Goal: Information Seeking & Learning: Learn about a topic

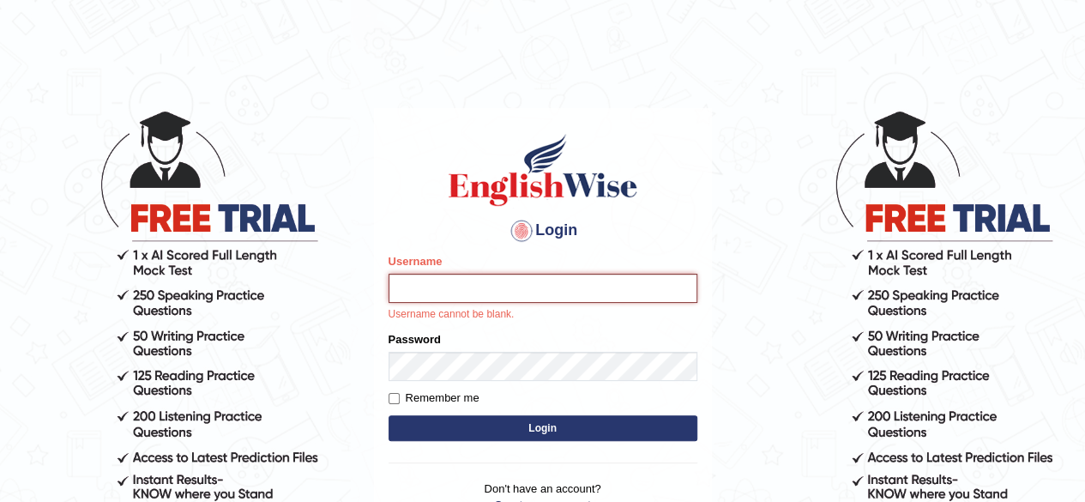
click at [462, 286] on input "Username" at bounding box center [543, 288] width 309 height 29
type input "0434920069"
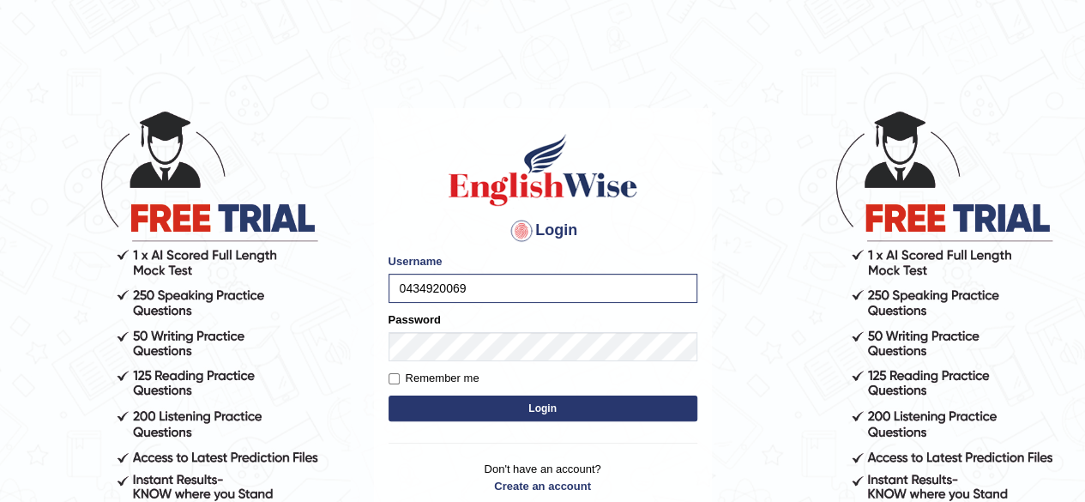
click at [482, 406] on button "Login" at bounding box center [543, 408] width 309 height 26
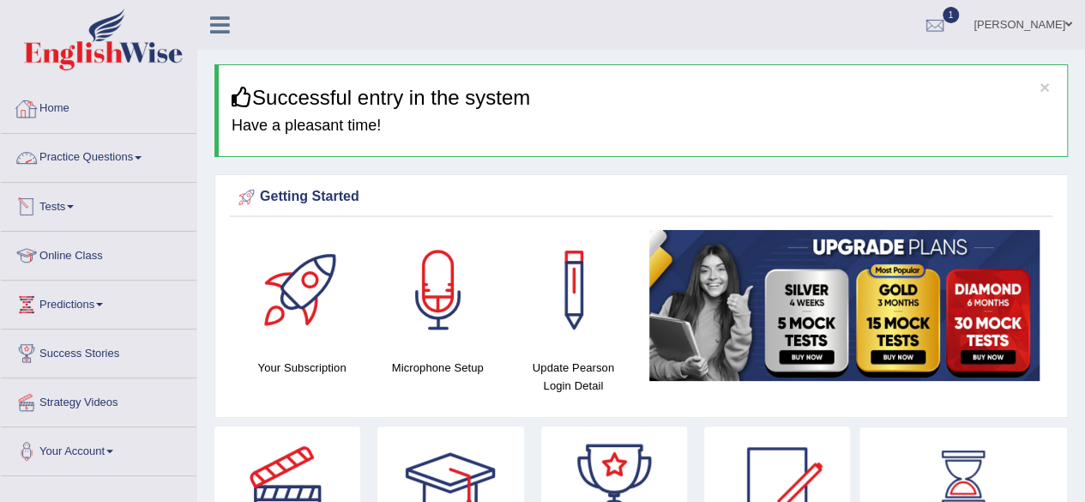
click at [84, 155] on link "Practice Questions" at bounding box center [99, 155] width 196 height 43
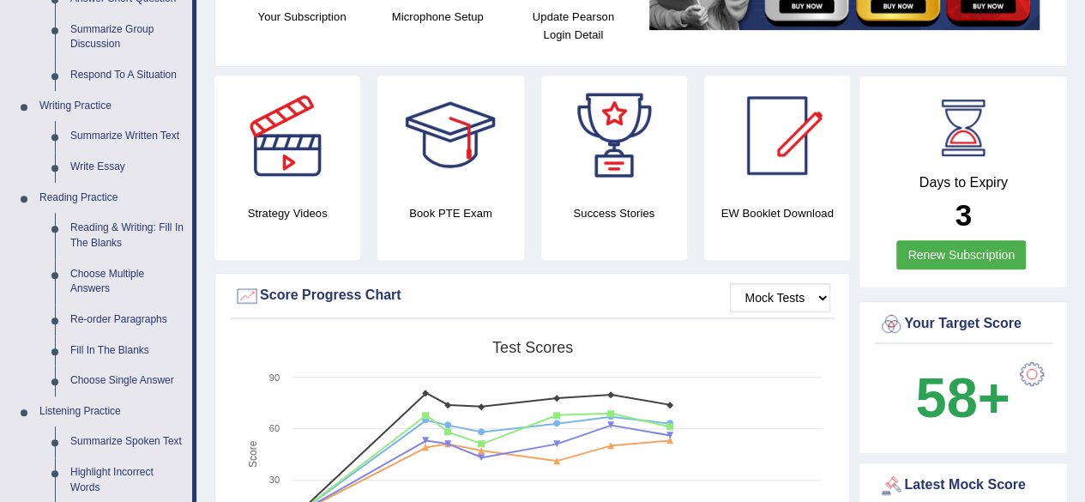
scroll to position [365, 0]
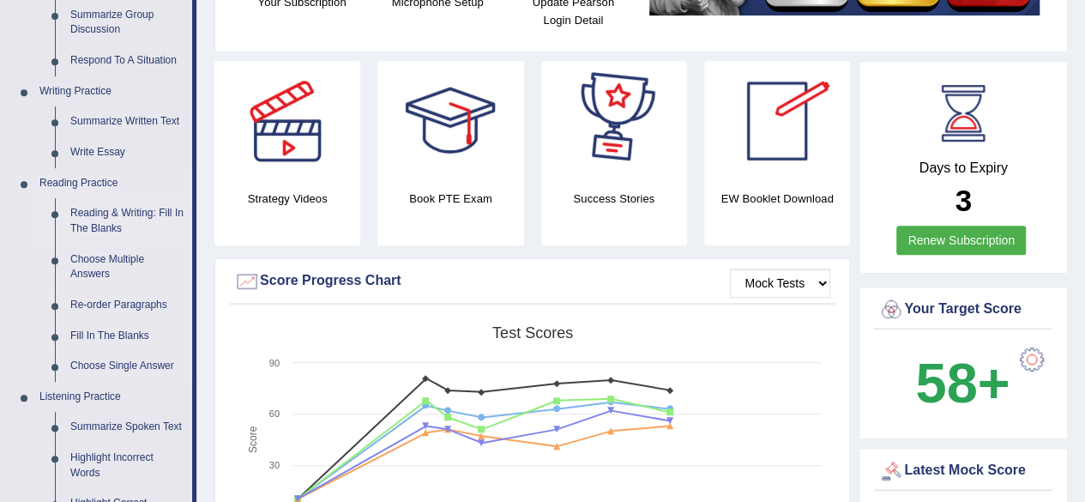
click at [132, 205] on link "Reading & Writing: Fill In The Blanks" at bounding box center [128, 220] width 130 height 45
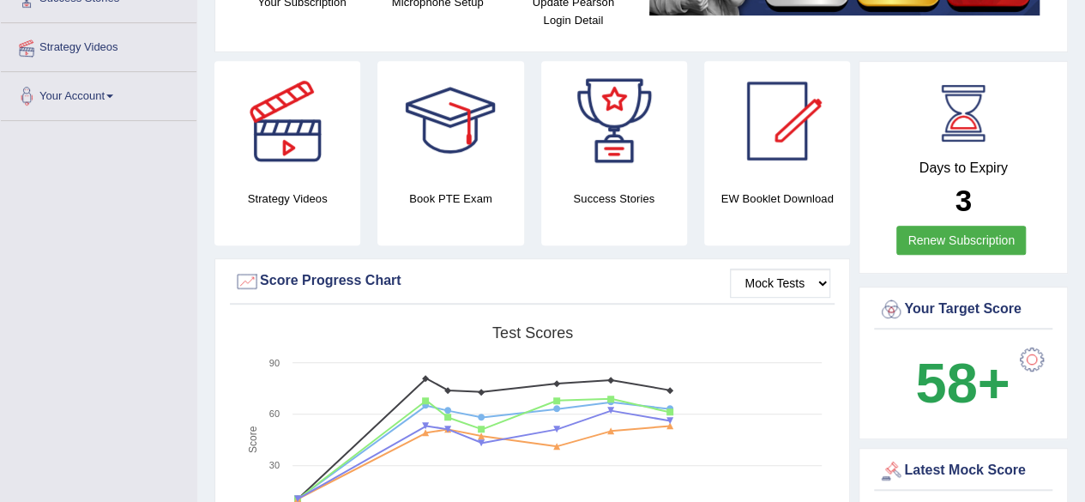
scroll to position [424, 0]
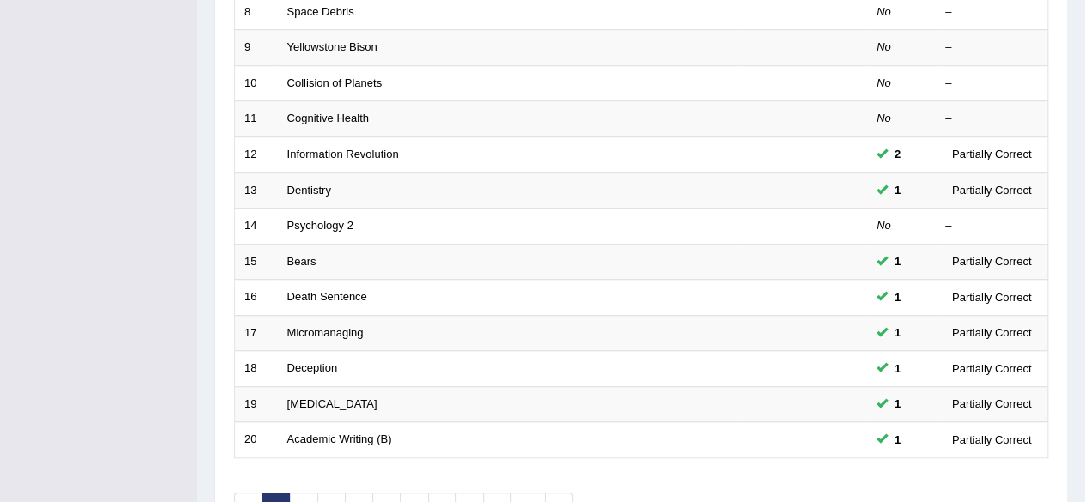
scroll to position [625, 0]
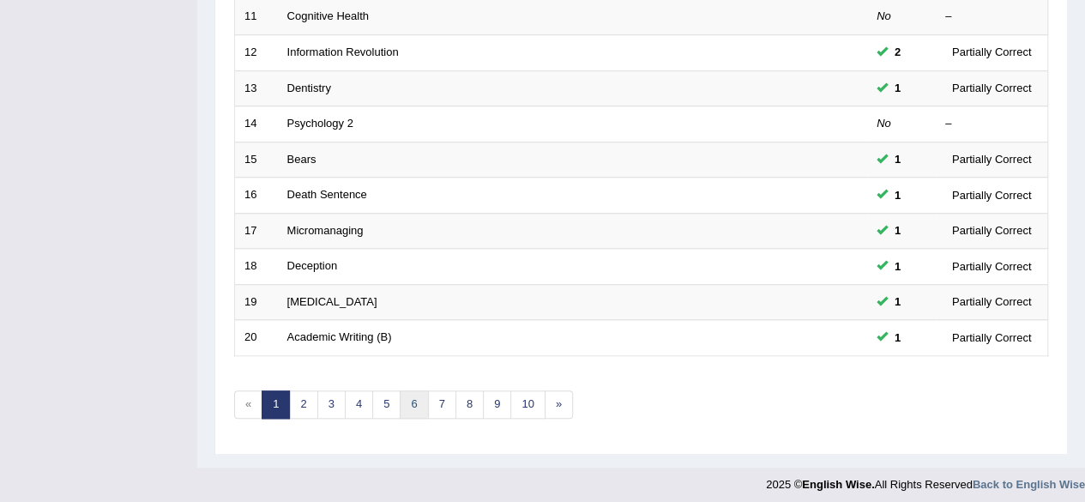
click at [409, 404] on link "6" at bounding box center [414, 404] width 28 height 28
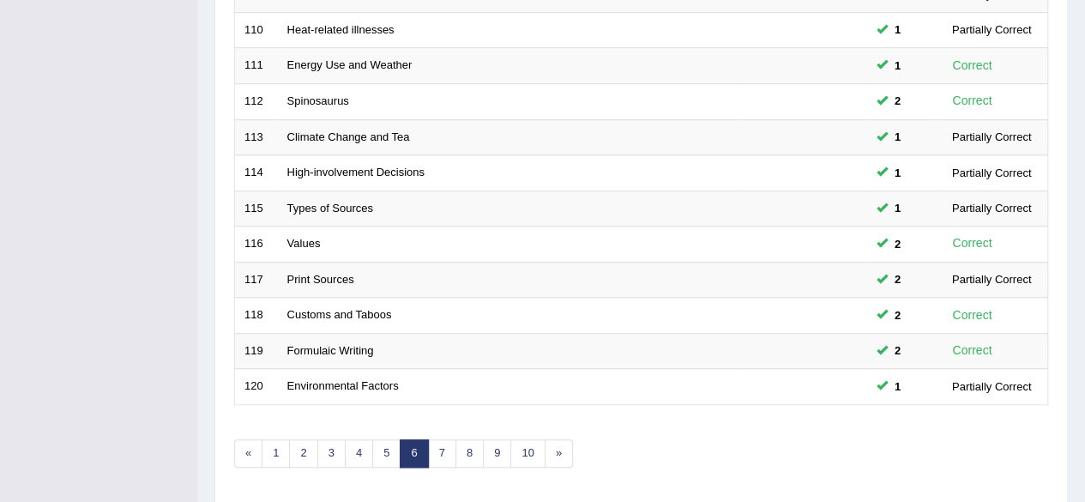
scroll to position [625, 0]
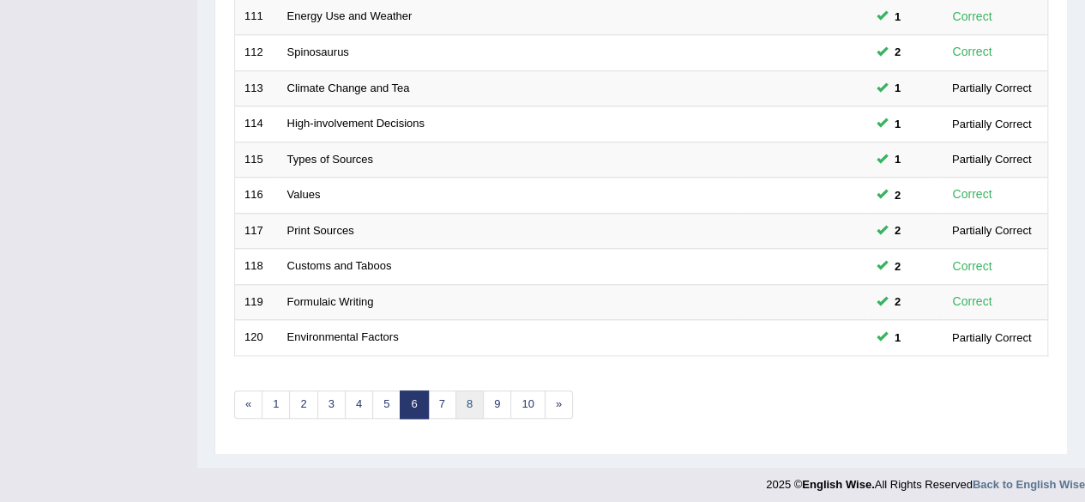
click at [457, 398] on link "8" at bounding box center [469, 404] width 28 height 28
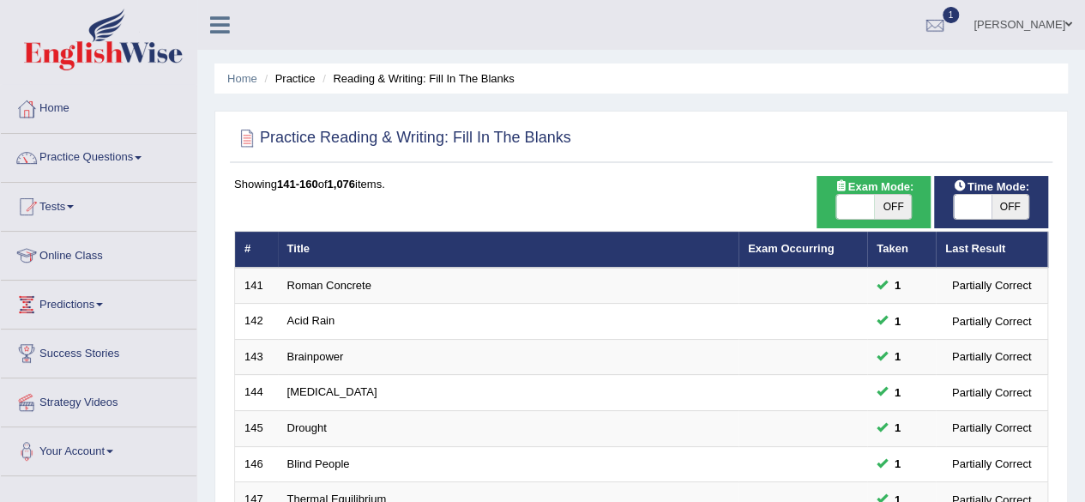
scroll to position [439, 0]
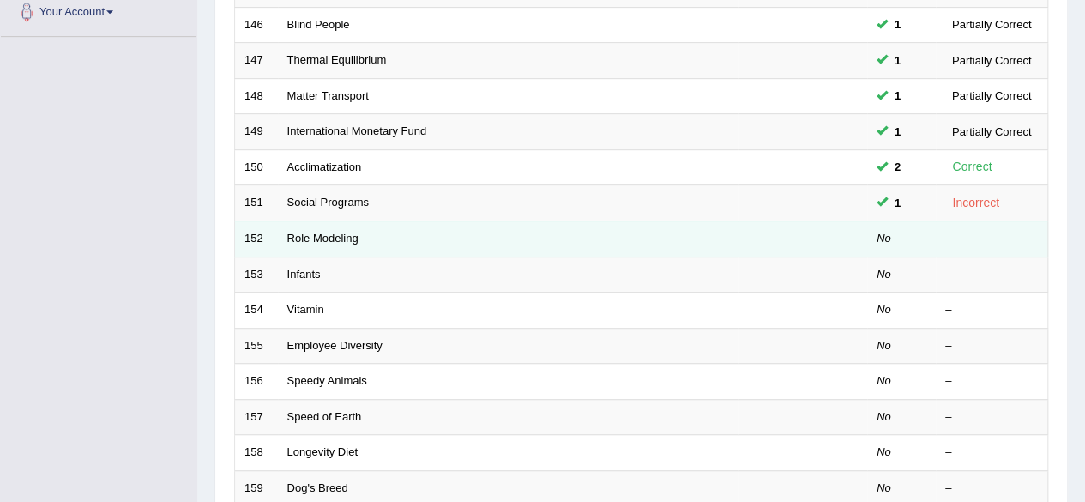
click at [323, 241] on td "Role Modeling" at bounding box center [508, 238] width 461 height 36
click at [322, 232] on link "Role Modeling" at bounding box center [322, 238] width 71 height 13
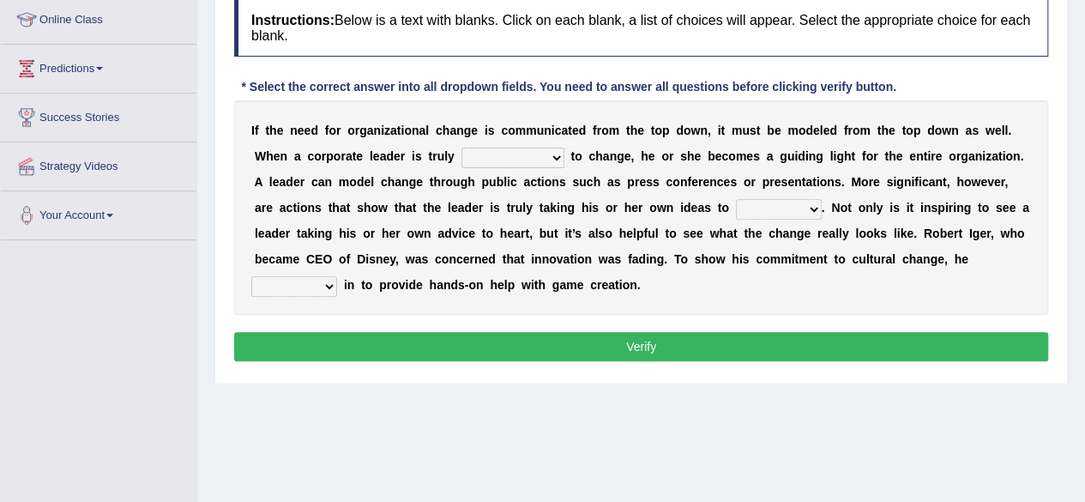
scroll to position [232, 0]
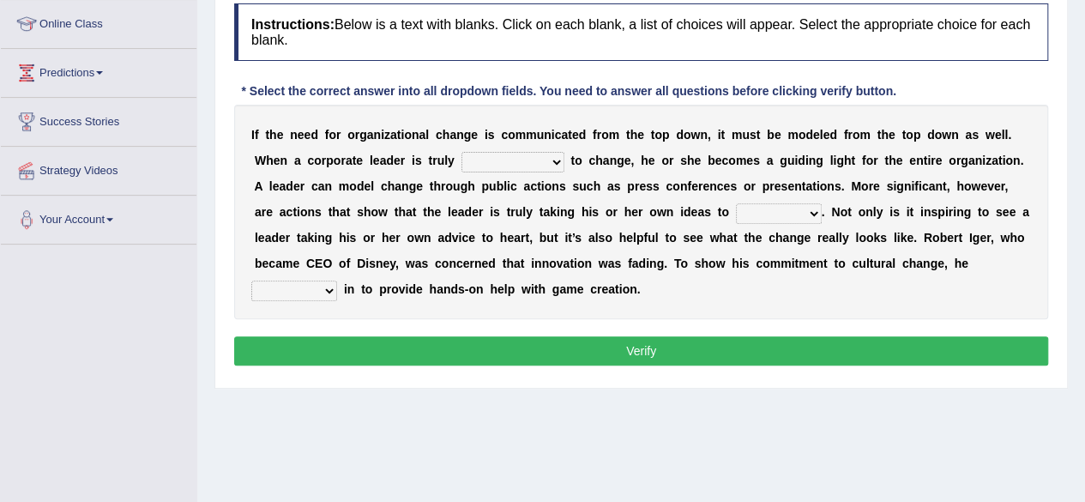
click at [501, 157] on select "transmitted admitted committed compromised" at bounding box center [512, 162] width 103 height 21
select select "compromised"
click at [461, 152] on select "transmitted admitted committed compromised" at bounding box center [512, 162] width 103 height 21
click at [494, 153] on select "transmitted admitted committed compromised" at bounding box center [512, 162] width 103 height 21
click at [743, 213] on select "change heart date use" at bounding box center [779, 213] width 86 height 21
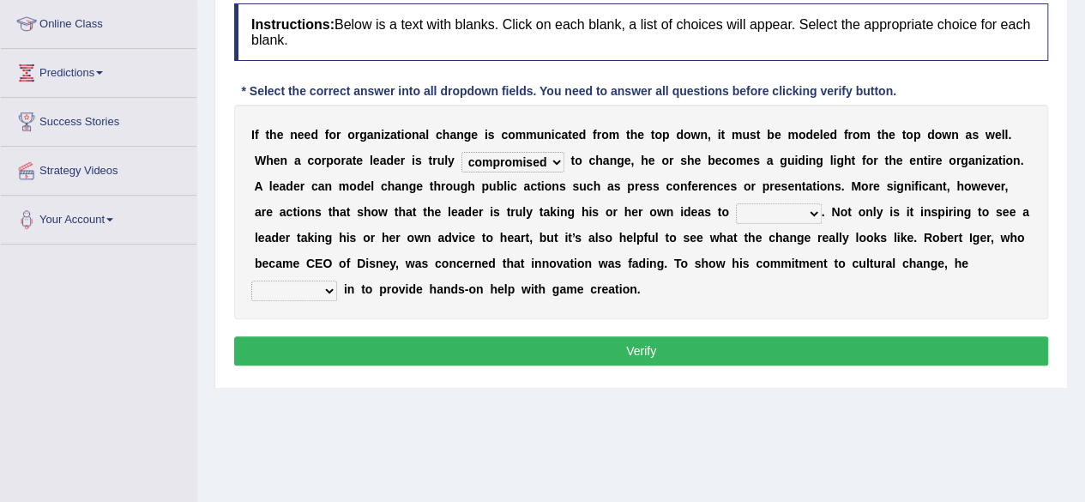
select select "use"
click at [736, 203] on select "change heart date use" at bounding box center [779, 213] width 86 height 21
click at [323, 284] on select "jumped bumped eradicated chimed" at bounding box center [294, 290] width 86 height 21
select select "jumped"
click at [251, 280] on select "jumped bumped eradicated chimed" at bounding box center [294, 290] width 86 height 21
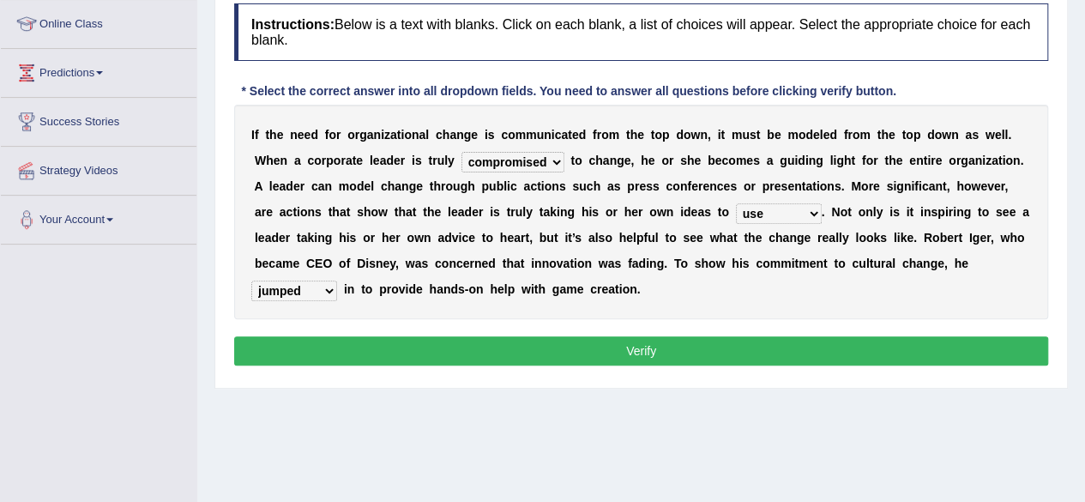
click at [378, 339] on button "Verify" at bounding box center [641, 350] width 814 height 29
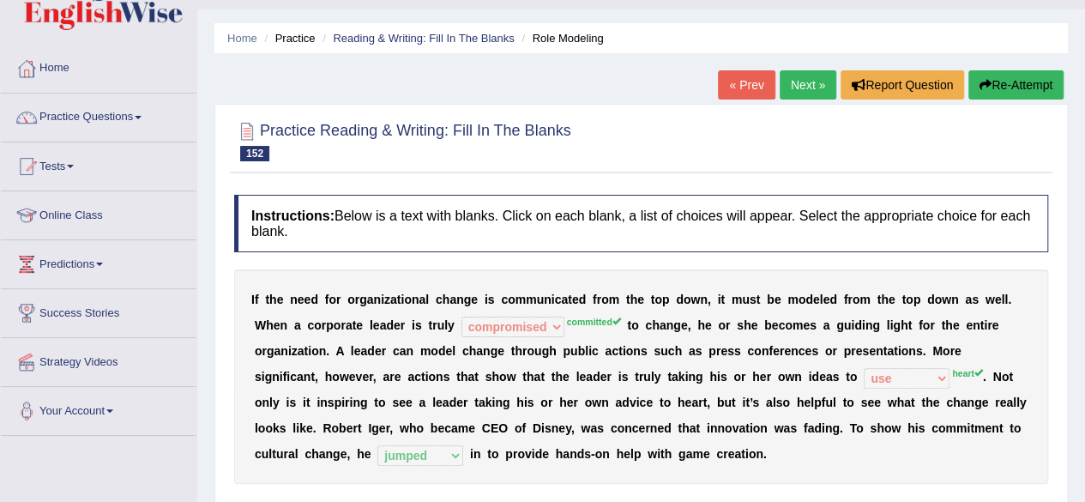
scroll to position [33, 0]
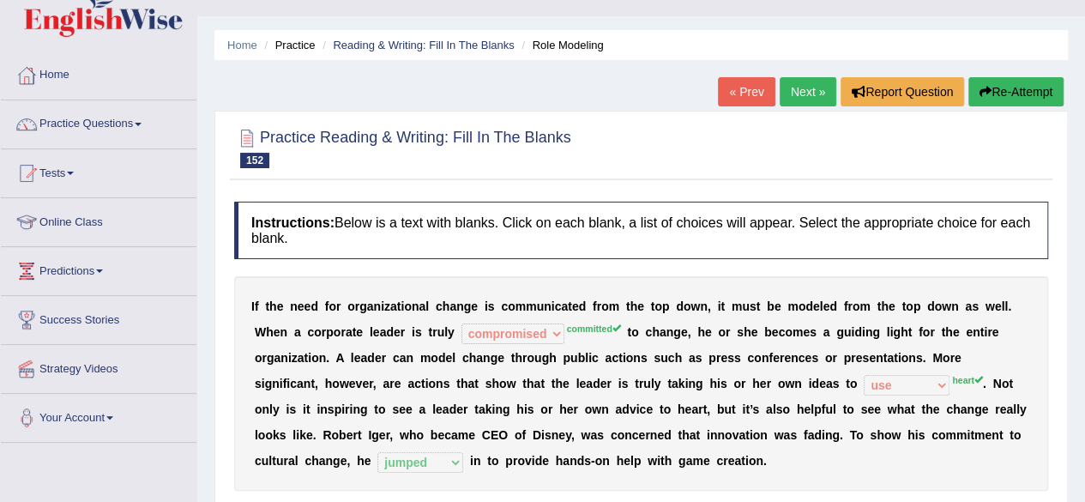
click at [100, 137] on link "Practice Questions" at bounding box center [99, 121] width 196 height 43
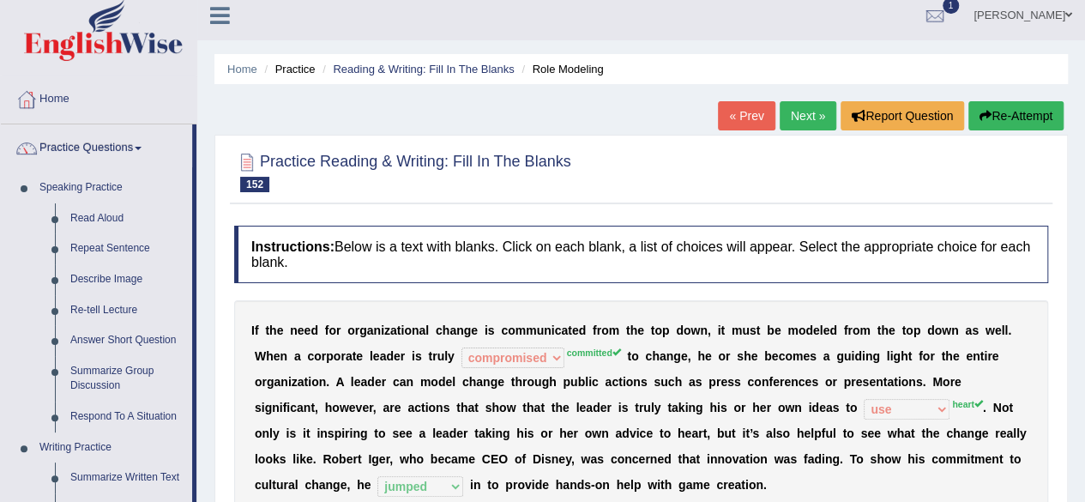
scroll to position [0, 0]
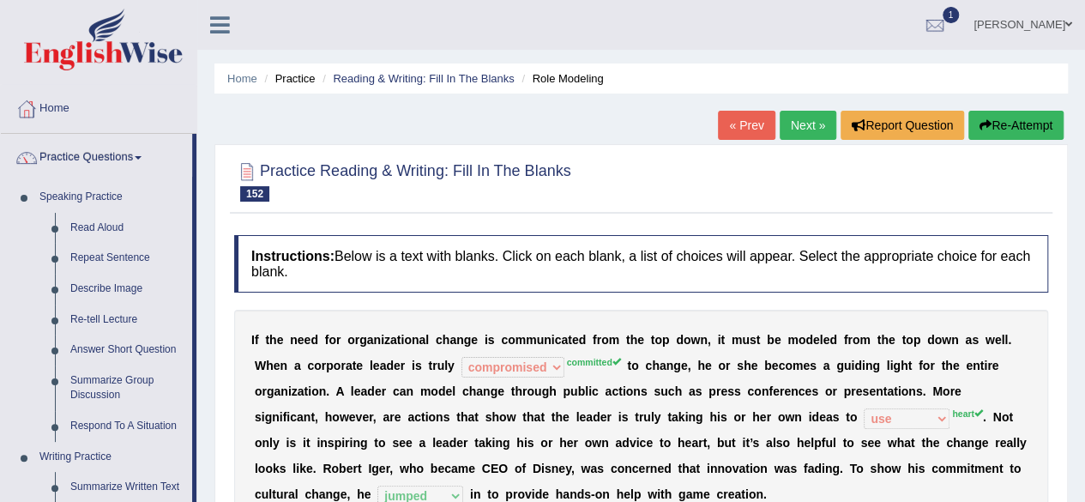
click at [793, 124] on link "Next »" at bounding box center [808, 125] width 57 height 29
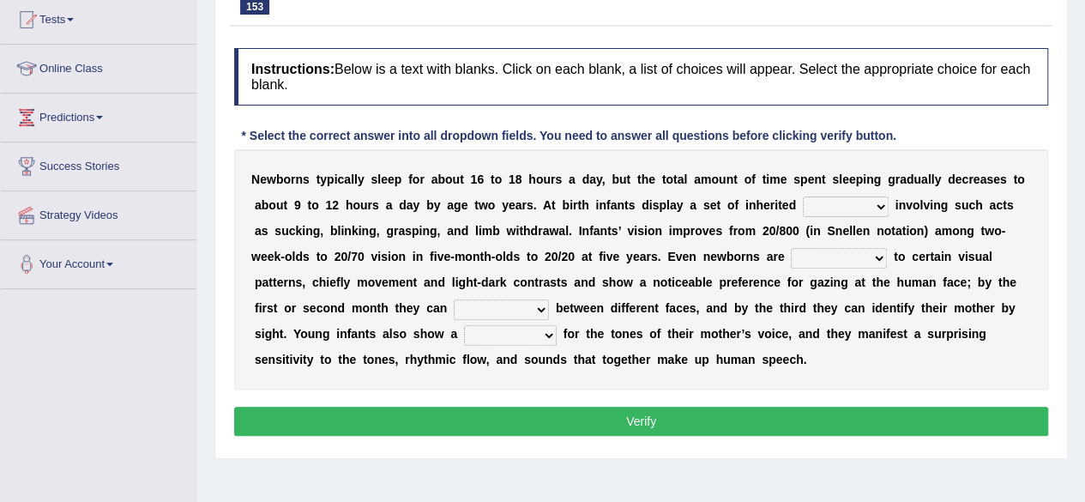
drag, startPoint x: 1091, startPoint y: 258, endPoint x: 1095, endPoint y: 354, distance: 96.2
click at [1084, 315] on html "Toggle navigation Home Practice Questions Speaking Practice Read Aloud Repeat S…" at bounding box center [542, 64] width 1085 height 502
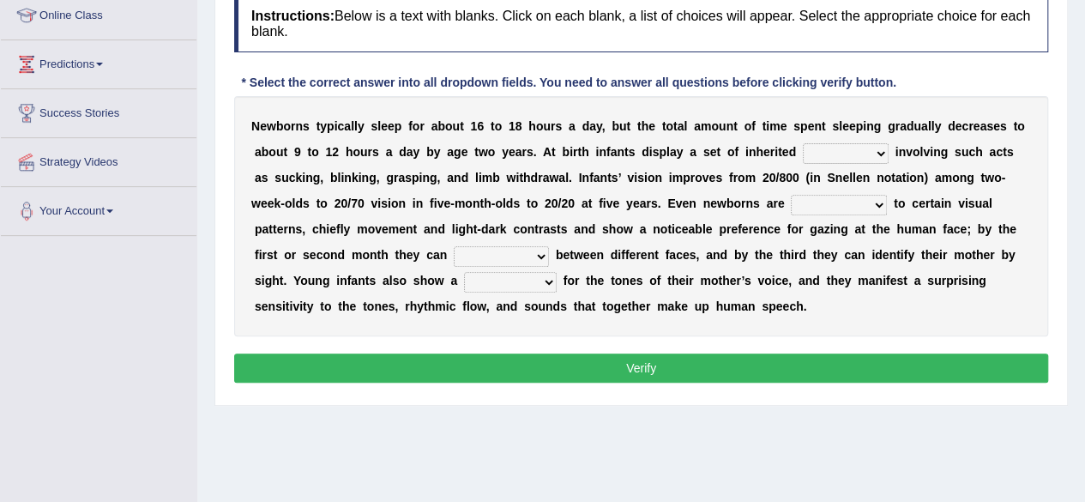
scroll to position [249, 0]
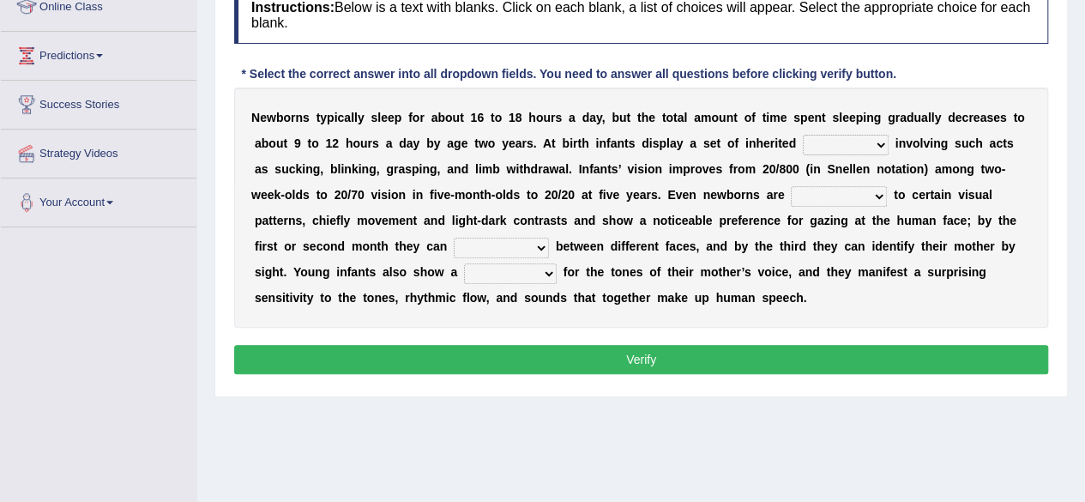
click at [872, 143] on select "reflexes route emotion flexes" at bounding box center [846, 145] width 86 height 21
select select "emotion"
click at [803, 135] on select "reflexes route emotion flexes" at bounding box center [846, 145] width 86 height 21
click at [859, 204] on select "subjective sensitive fundamental objective" at bounding box center [839, 196] width 96 height 21
select select "sensitive"
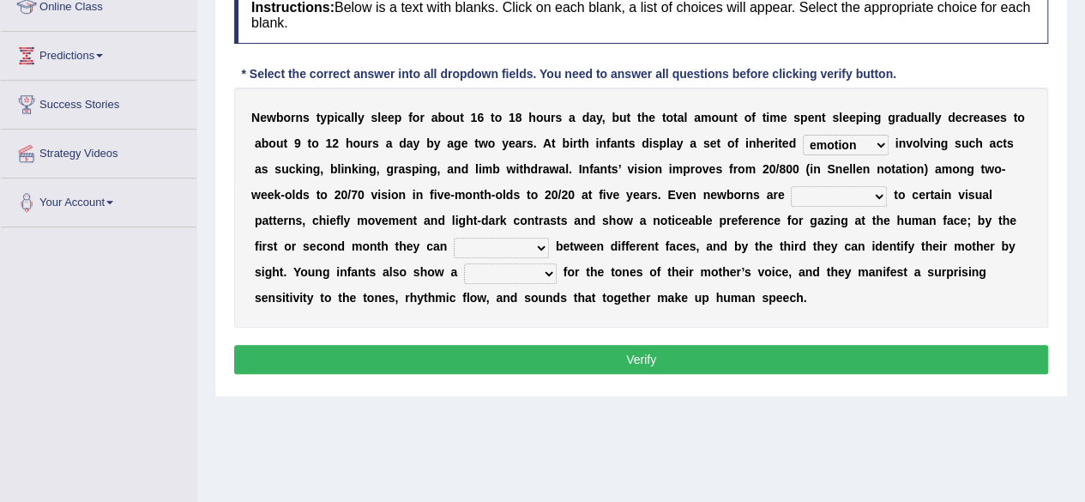
click at [791, 186] on select "subjective sensitive fundamental objective" at bounding box center [839, 196] width 96 height 21
click at [332, 273] on b at bounding box center [332, 272] width 7 height 14
click at [506, 251] on select "disown disorient disjoint discriminate" at bounding box center [501, 248] width 95 height 21
click at [520, 367] on button "Verify" at bounding box center [641, 359] width 814 height 29
click at [527, 253] on select "disown disorient disjoint discriminate" at bounding box center [501, 248] width 95 height 21
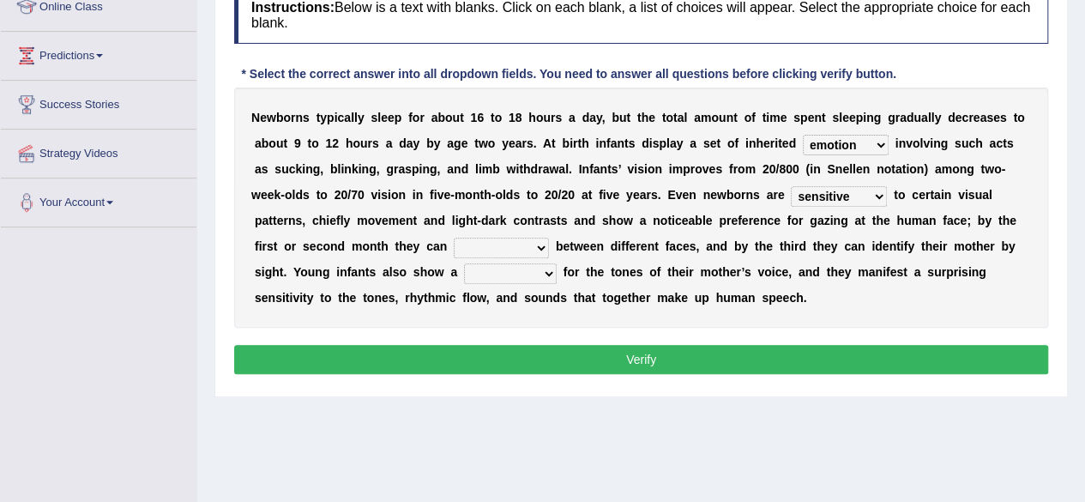
select select "discriminate"
click at [454, 238] on select "disown disorient disjoint discriminate" at bounding box center [501, 248] width 95 height 21
click at [530, 281] on select "reflection flection predilection selection" at bounding box center [510, 273] width 93 height 21
select select "reflection"
click at [464, 263] on select "reflection flection predilection selection" at bounding box center [510, 273] width 93 height 21
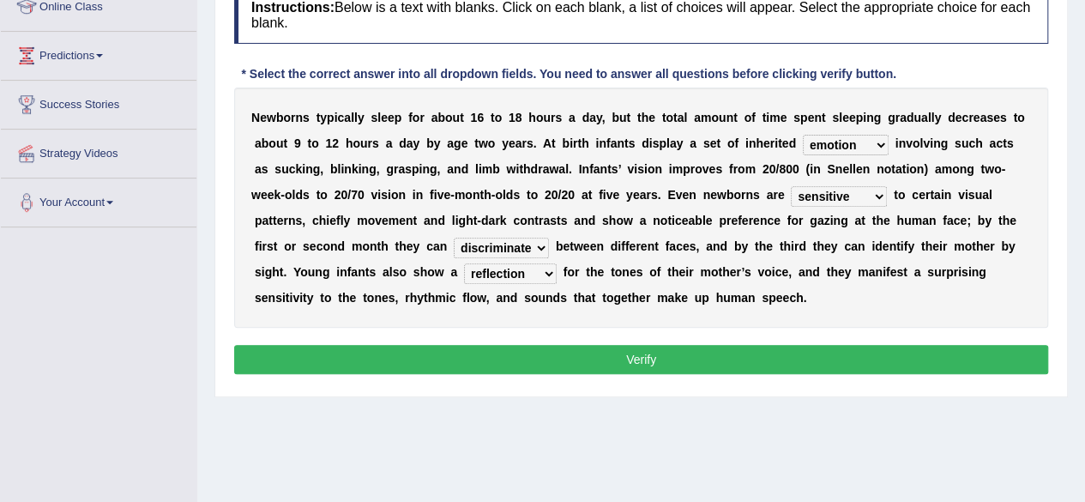
click at [579, 353] on button "Verify" at bounding box center [641, 359] width 814 height 29
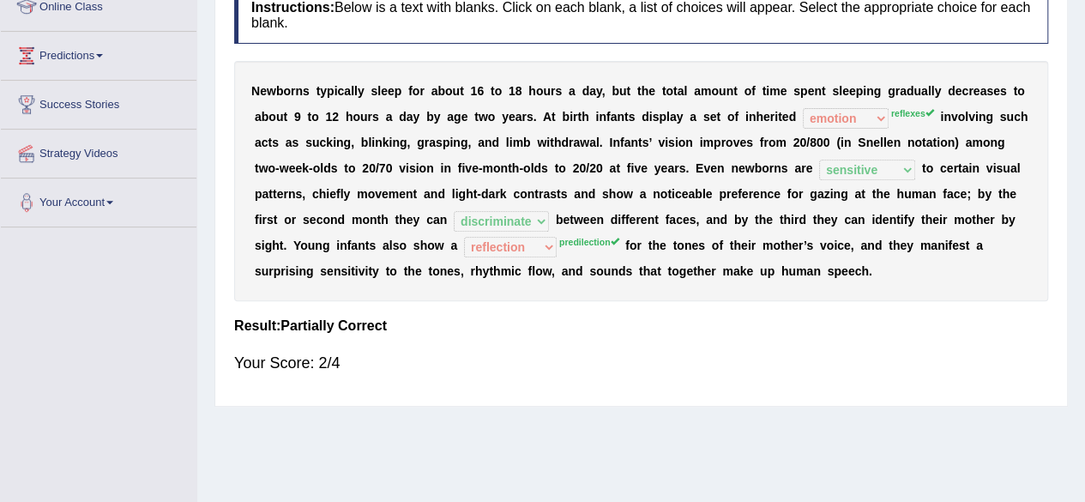
drag, startPoint x: 1084, startPoint y: 197, endPoint x: 1087, endPoint y: 184, distance: 14.0
click at [1084, 184] on html "Toggle navigation Home Practice Questions Speaking Practice Read Aloud Repeat S…" at bounding box center [542, 2] width 1085 height 502
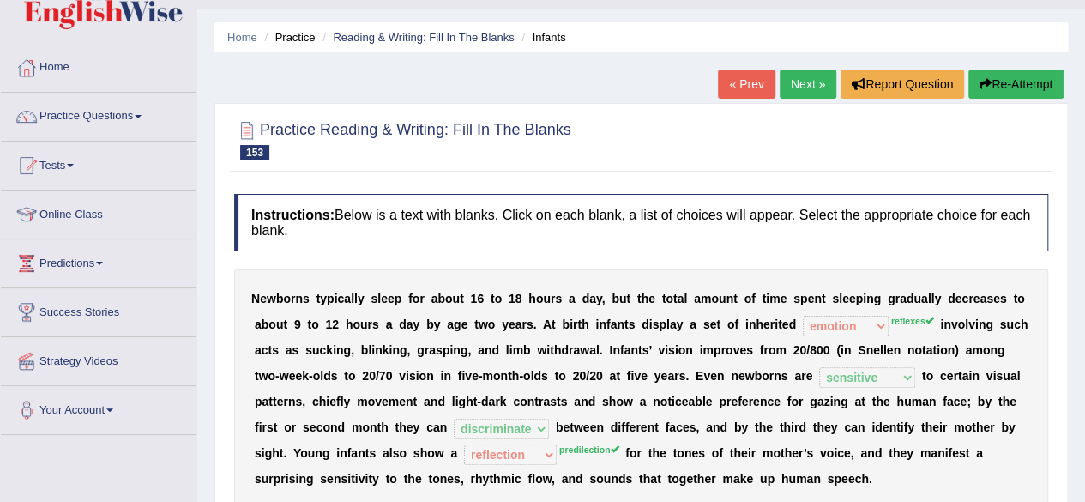
scroll to position [29, 0]
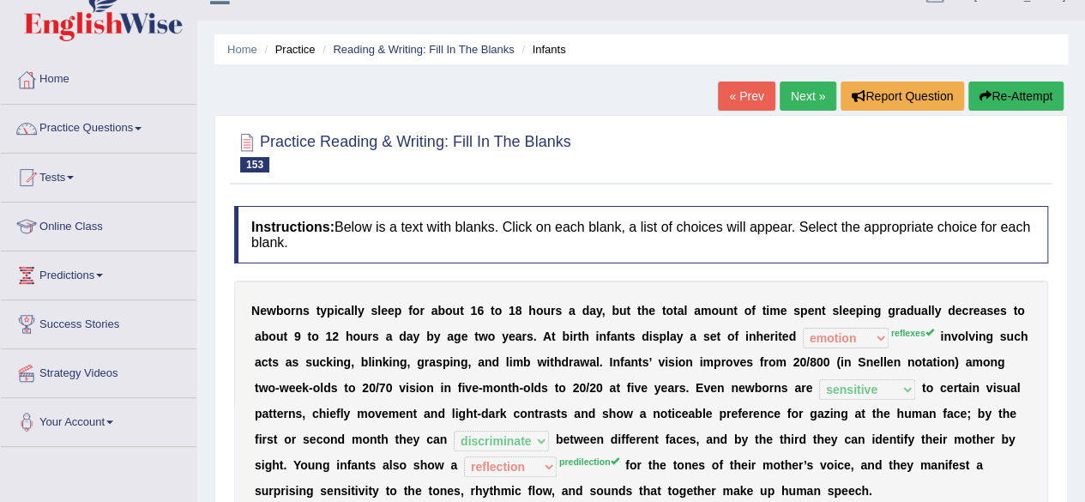
click at [805, 102] on link "Next »" at bounding box center [808, 95] width 57 height 29
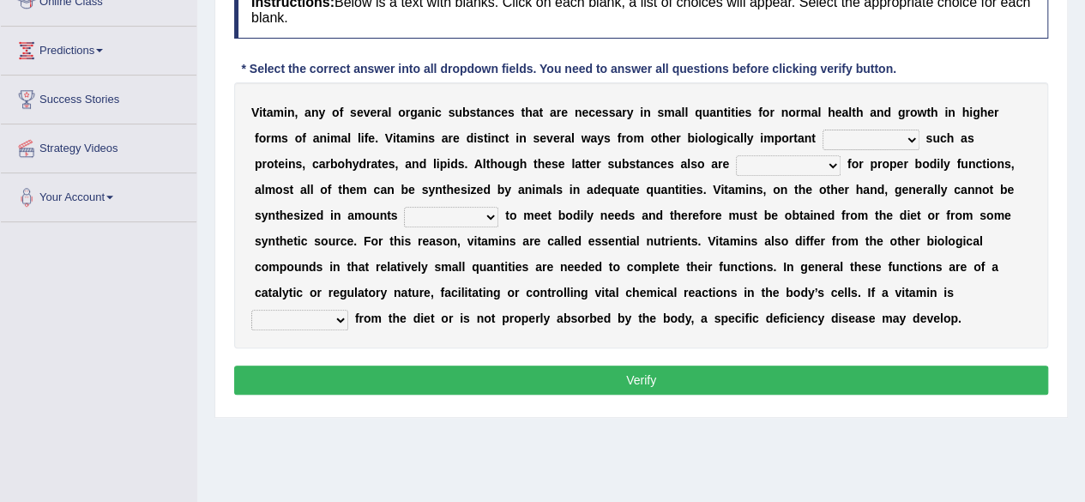
scroll to position [256, 0]
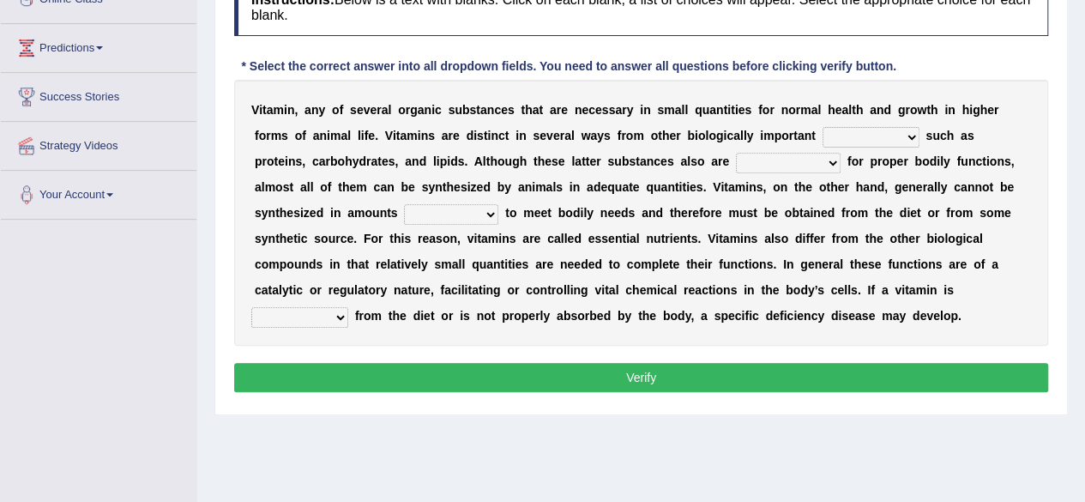
click at [878, 136] on select "compounds commitment accomplices sedatives" at bounding box center [871, 137] width 97 height 21
select select "compounds"
click at [823, 127] on select "compounds commitment accomplices sedatives" at bounding box center [871, 137] width 97 height 21
click at [739, 160] on select "indispensable insatiable inadequate inadvertent" at bounding box center [788, 163] width 105 height 21
select select "inadequate"
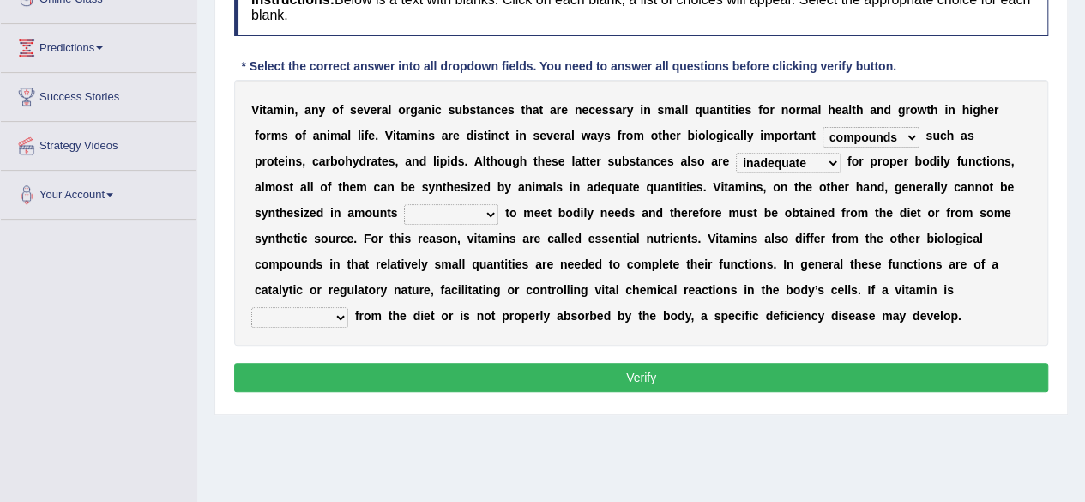
click at [736, 153] on select "indispensable insatiable inadequate inadvertent" at bounding box center [788, 163] width 105 height 21
click at [404, 210] on select "sufficient insufficient ignitable accountable" at bounding box center [451, 214] width 94 height 21
select select "sufficient"
click at [404, 204] on select "sufficient insufficient ignitable accountable" at bounding box center [451, 214] width 94 height 21
click at [552, 341] on div "V i t a m i n , a n y o f s e v e r a l o r g a n i c s u b s t a n c e s t h a…" at bounding box center [641, 213] width 814 height 266
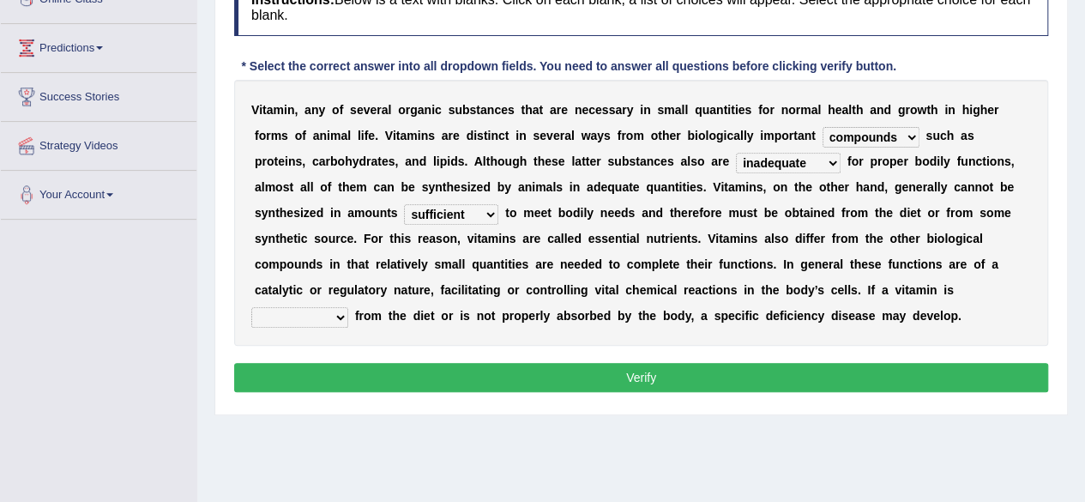
click at [348, 307] on select "absent abated omnipresent present" at bounding box center [299, 317] width 97 height 21
select select "absent"
click at [348, 307] on select "absent abated omnipresent present" at bounding box center [299, 317] width 97 height 21
click at [814, 372] on button "Verify" at bounding box center [641, 377] width 814 height 29
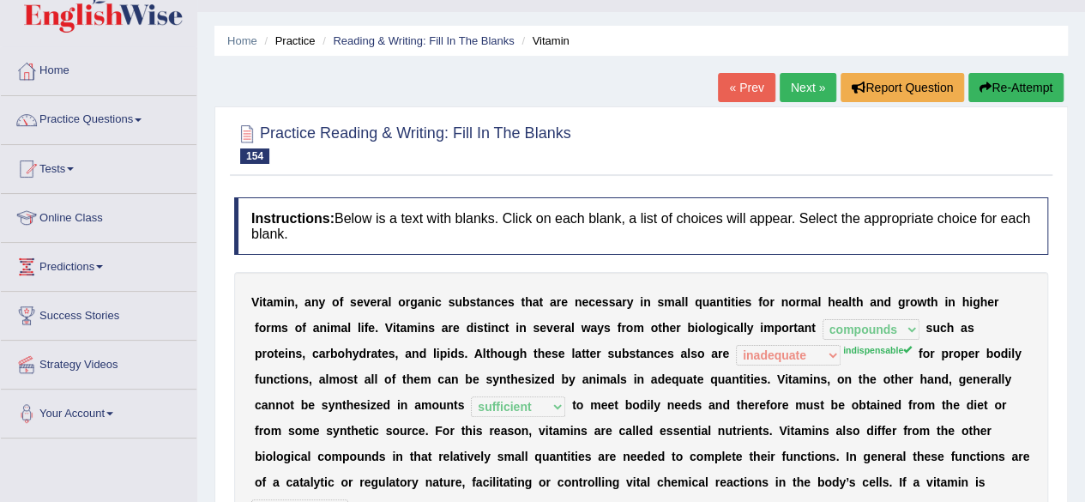
scroll to position [29, 0]
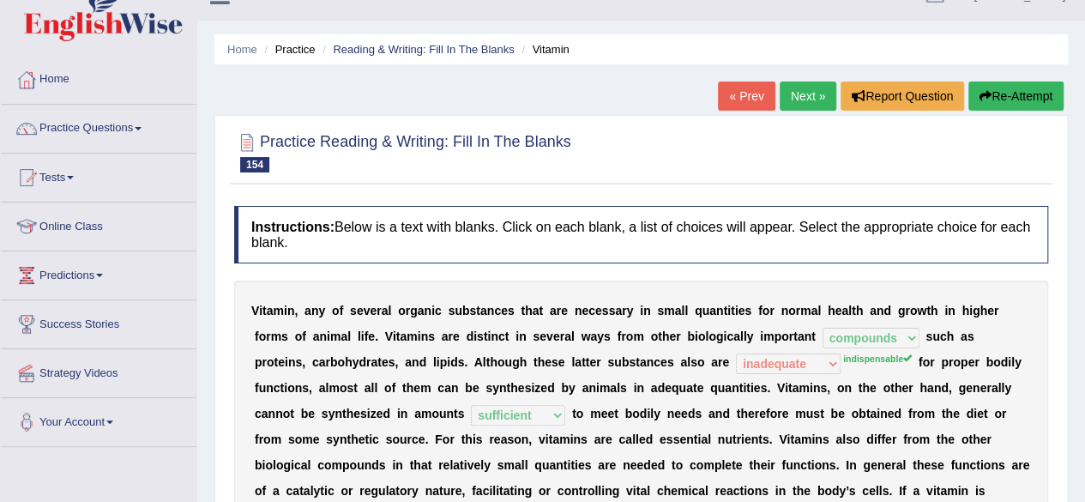
click at [782, 93] on link "Next »" at bounding box center [808, 95] width 57 height 29
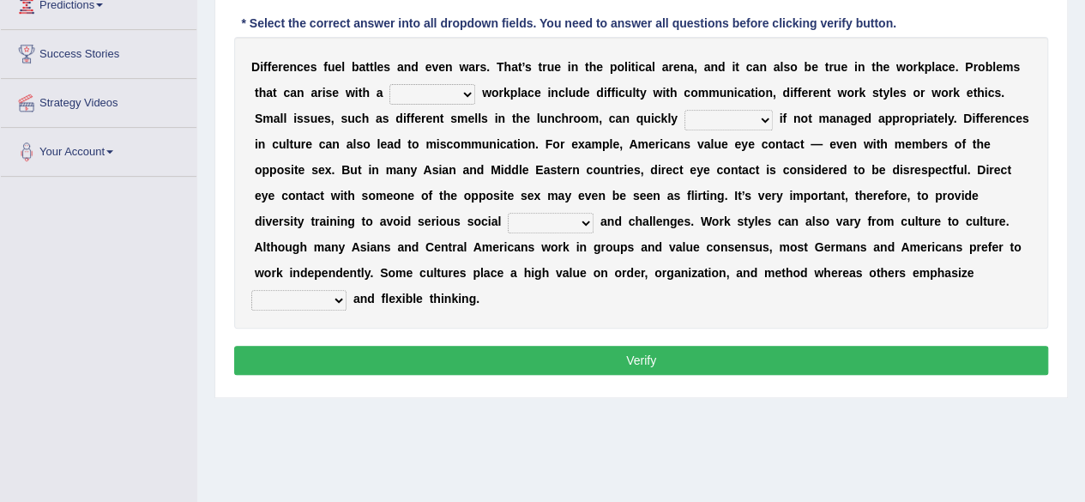
scroll to position [305, 0]
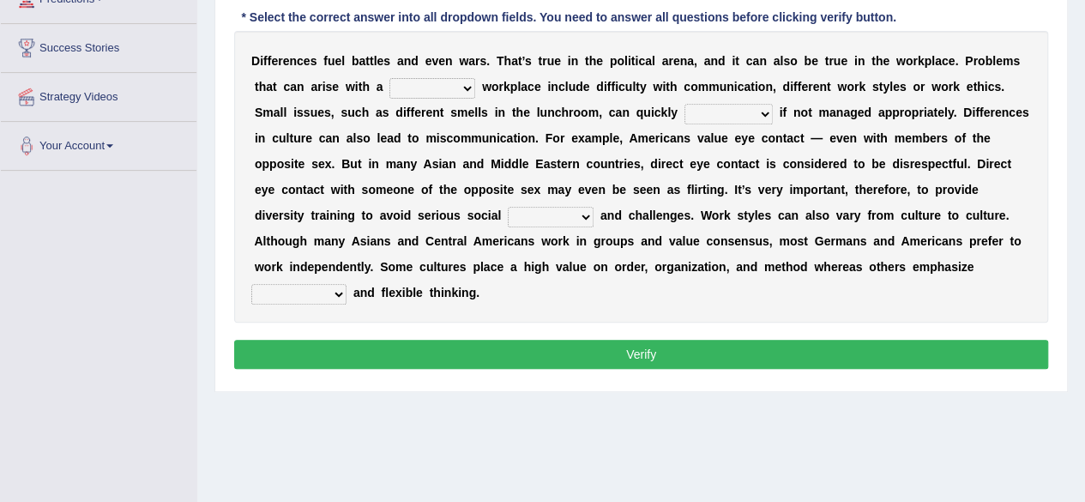
click at [360, 91] on b "t" at bounding box center [361, 87] width 4 height 14
click at [455, 85] on select "traverse diverse disperse perverse" at bounding box center [432, 88] width 86 height 21
select select "diverse"
click at [389, 78] on select "traverse diverse disperse perverse" at bounding box center [432, 88] width 86 height 21
click at [733, 118] on select "particulate escalate formulate extrapolate" at bounding box center [729, 114] width 88 height 21
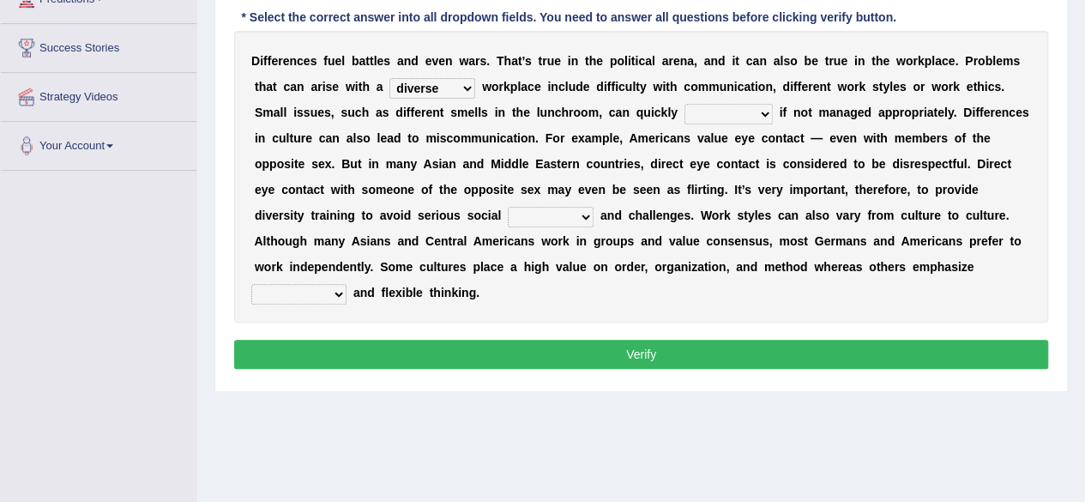
select select "particulate"
click at [685, 104] on select "particulate escalate formulate extrapolate" at bounding box center [729, 114] width 88 height 21
click at [556, 216] on select "chapters moisture gaffes gaits" at bounding box center [551, 217] width 86 height 21
click at [508, 207] on select "chapters moisture gaffes gaits" at bounding box center [551, 217] width 86 height 21
click at [570, 215] on select "chapters moisture gaffes gaits" at bounding box center [551, 217] width 86 height 21
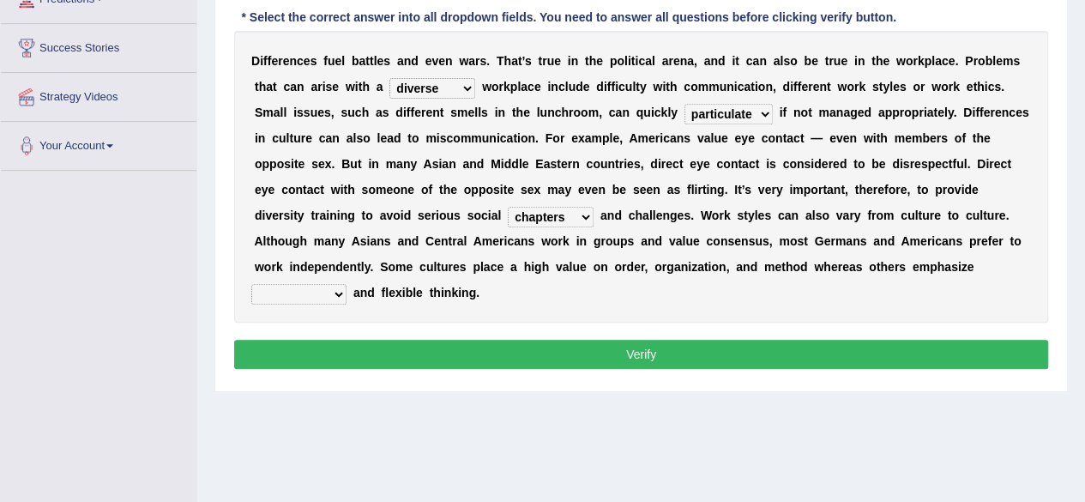
click at [669, 292] on div "D i f f e r e n c e s f u e l b a t t l e s a n d e v e n w a r s . T h a t ’ s…" at bounding box center [641, 177] width 814 height 292
click at [570, 224] on select "chapters moisture gaffes gaits" at bounding box center [551, 217] width 86 height 21
select select "gaits"
click at [508, 207] on select "chapters moisture gaffes gaits" at bounding box center [551, 217] width 86 height 21
click at [589, 224] on select "chapters moisture gaffes gaits" at bounding box center [551, 217] width 86 height 21
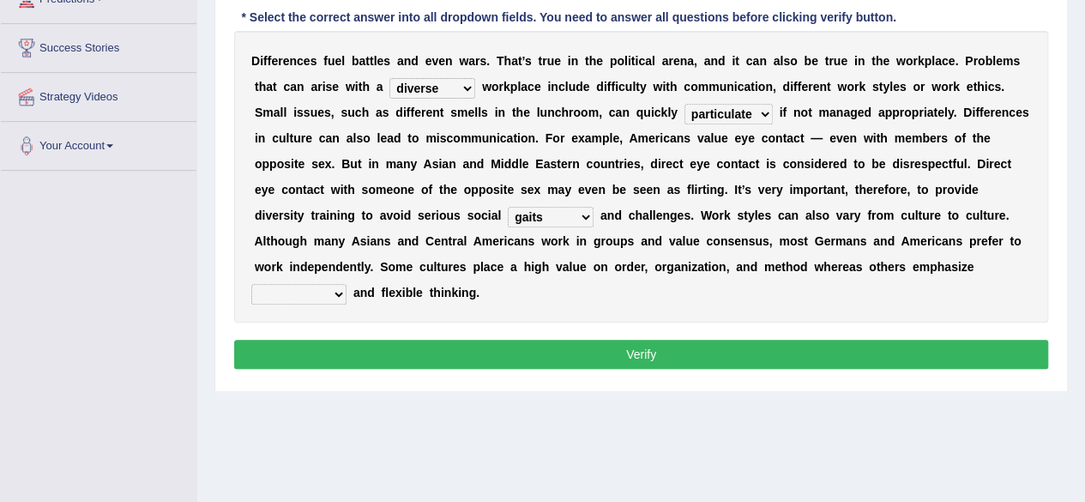
click at [508, 207] on select "chapters moisture gaffes gaits" at bounding box center [551, 217] width 86 height 21
click at [915, 264] on b "e" at bounding box center [916, 267] width 7 height 14
click at [930, 261] on b "p" at bounding box center [934, 267] width 8 height 14
click at [443, 315] on div "D i f f e r e n c e s f u e l b a t t l e s a n d e v e n w a r s . T h a t ’ s…" at bounding box center [641, 177] width 814 height 292
click at [526, 290] on div "D i f f e r e n c e s f u e l b a t t l e s a n d e v e n w a r s . T h a t ’ s…" at bounding box center [641, 177] width 814 height 292
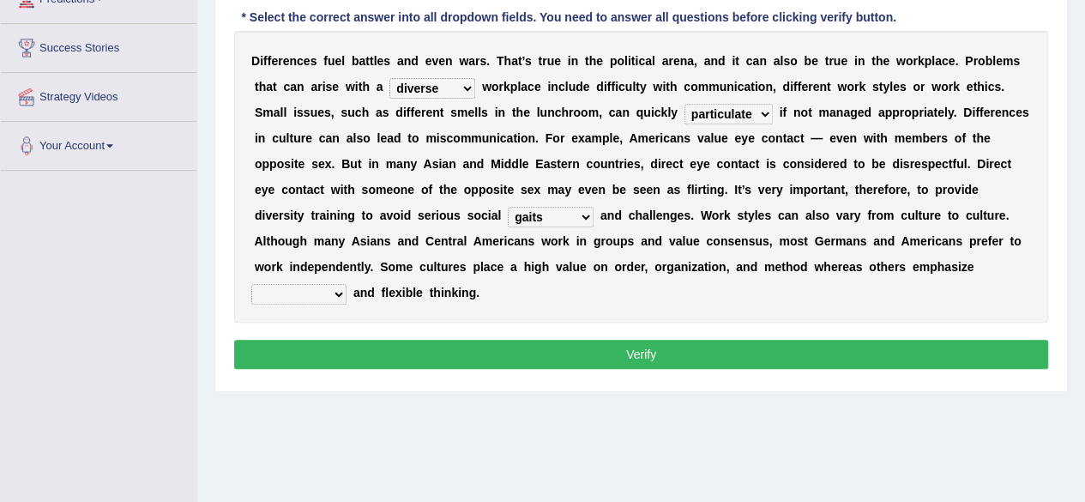
click at [795, 302] on div "D i f f e r e n c e s f u e l b a t t l e s a n d e v e n w a r s . T h a t ’ s…" at bounding box center [641, 177] width 814 height 292
click at [827, 303] on div "D i f f e r e n c e s f u e l b a t t l e s a n d e v e n w a r s . T h a t ’ s…" at bounding box center [641, 177] width 814 height 292
click at [942, 304] on div "D i f f e r e n c e s f u e l b a t t l e s a n d e v e n w a r s . T h a t ’ s…" at bounding box center [641, 177] width 814 height 292
click at [974, 302] on div "D i f f e r e n c e s f u e l b a t t l e s a n d e v e n w a r s . T h a t ’ s…" at bounding box center [641, 177] width 814 height 292
click at [320, 286] on select "radioactivity uncertainty seasonality spontaneity" at bounding box center [298, 294] width 95 height 21
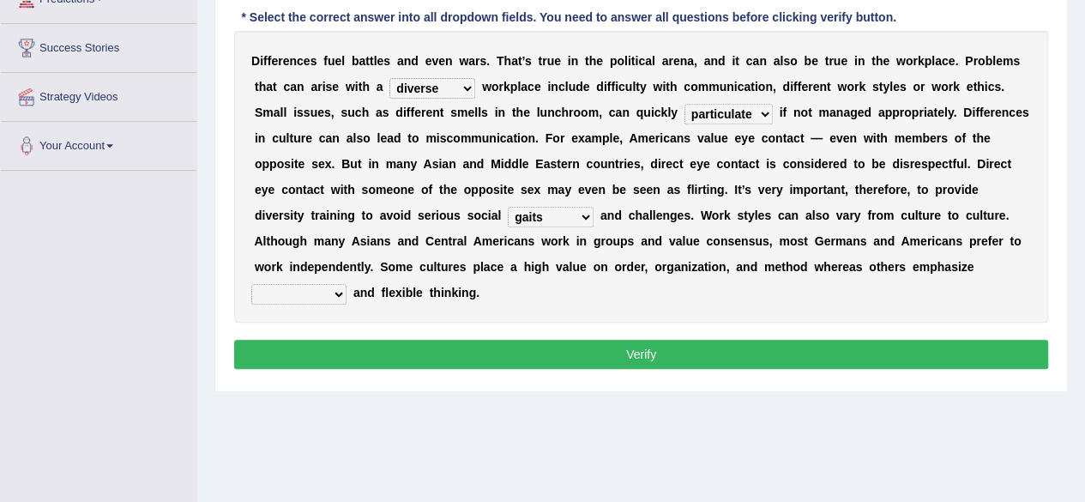
select select "uncertainty"
click at [251, 284] on select "radioactivity uncertainty seasonality spontaneity" at bounding box center [298, 294] width 95 height 21
click at [468, 362] on button "Verify" at bounding box center [641, 354] width 814 height 29
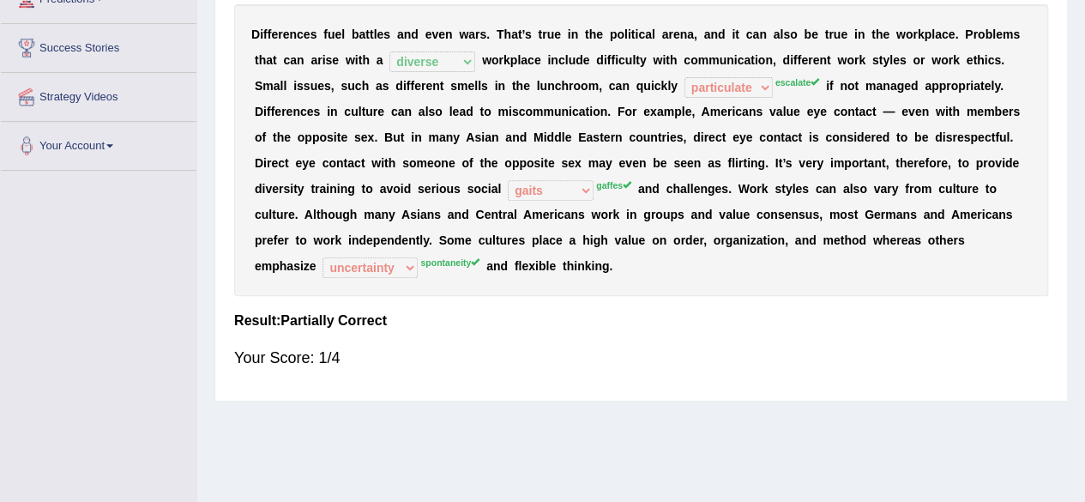
drag, startPoint x: 1081, startPoint y: 408, endPoint x: 1079, endPoint y: 377, distance: 31.8
click at [1079, 377] on div "Home Practice Reading & Writing: Fill In The Blanks Employee Diversity « Prev N…" at bounding box center [641, 124] width 888 height 858
drag, startPoint x: 1079, startPoint y: 377, endPoint x: 1088, endPoint y: 315, distance: 62.4
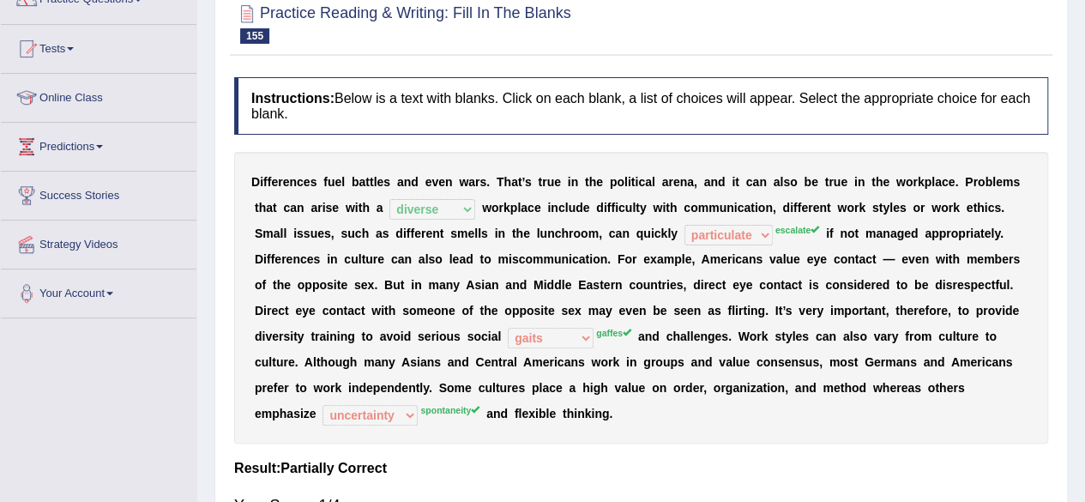
scroll to position [0, 0]
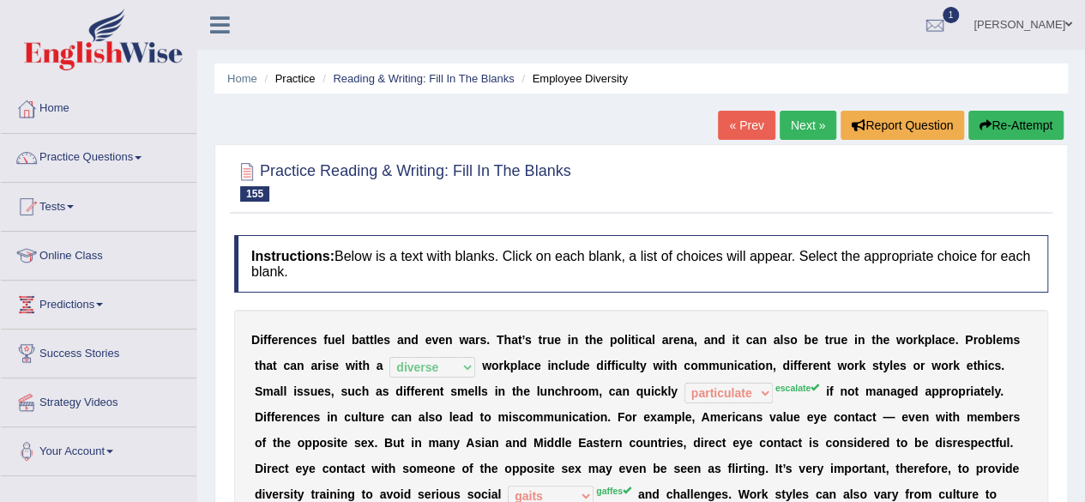
click at [802, 126] on link "Next »" at bounding box center [808, 125] width 57 height 29
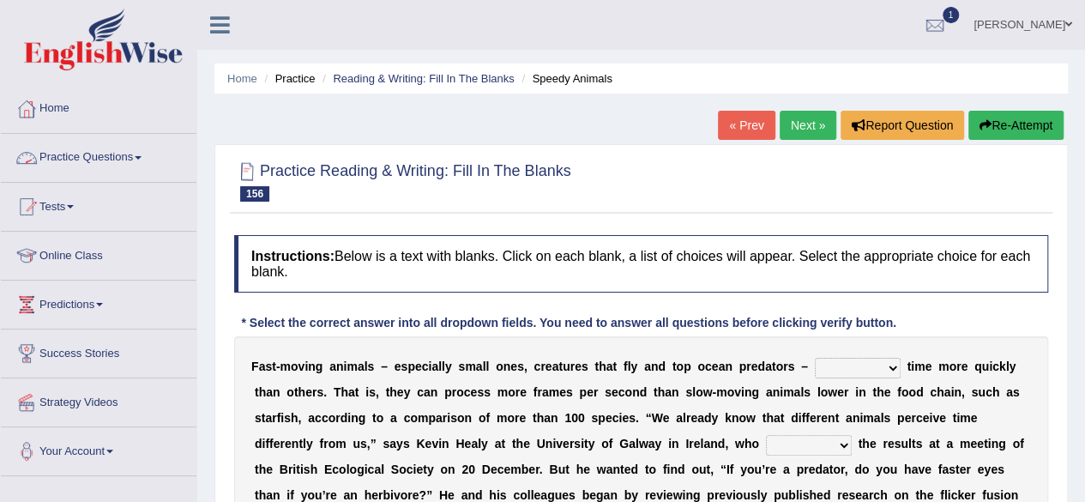
click at [103, 150] on link "Practice Questions" at bounding box center [99, 155] width 196 height 43
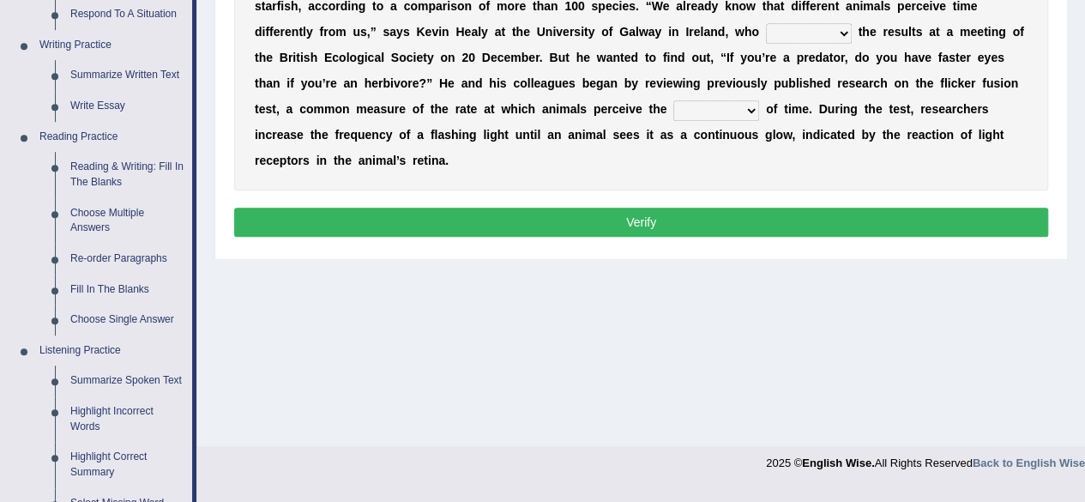
scroll to position [410, 0]
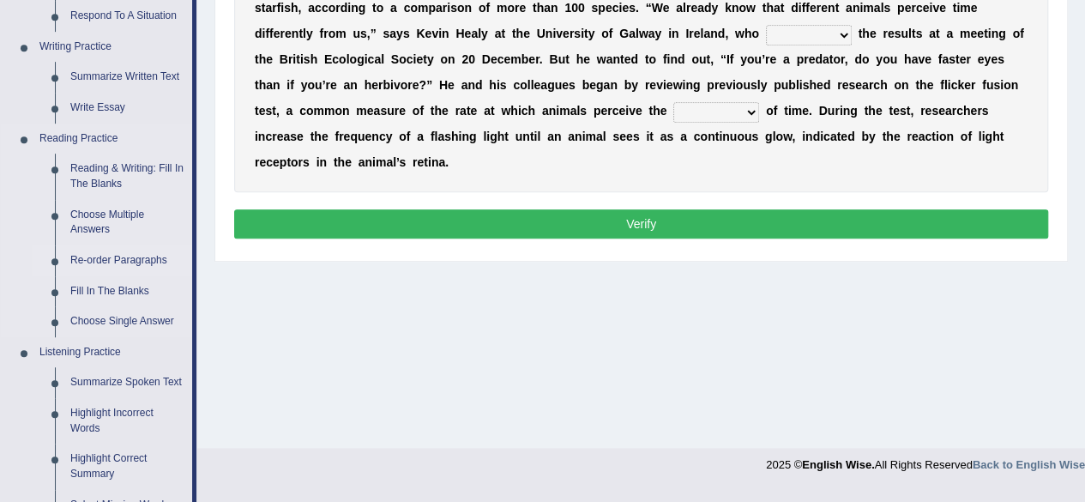
click at [120, 252] on link "Re-order Paragraphs" at bounding box center [128, 260] width 130 height 31
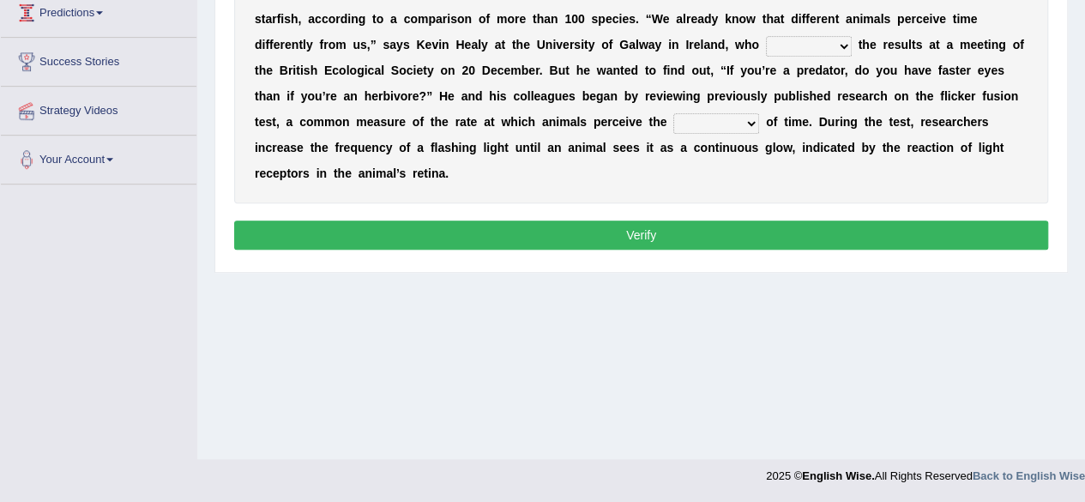
scroll to position [216, 0]
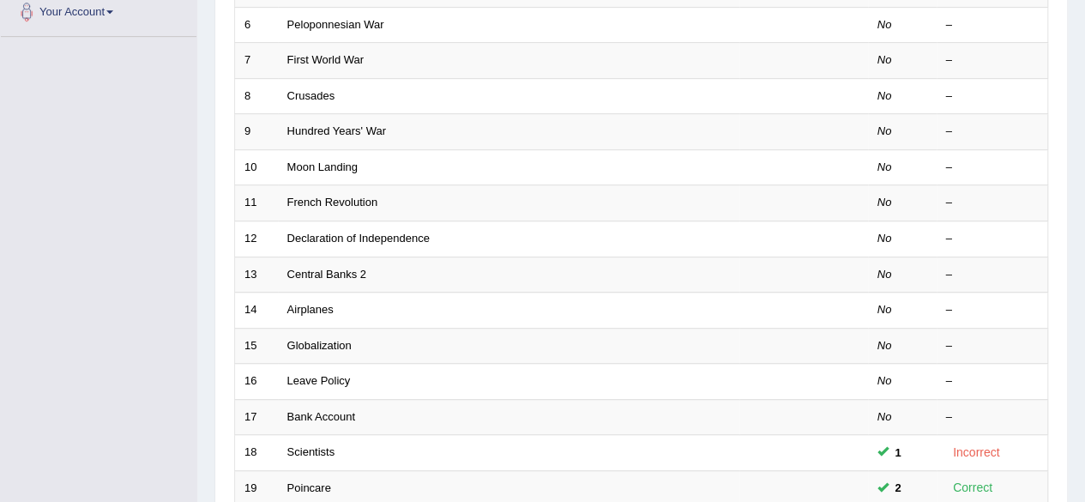
scroll to position [625, 0]
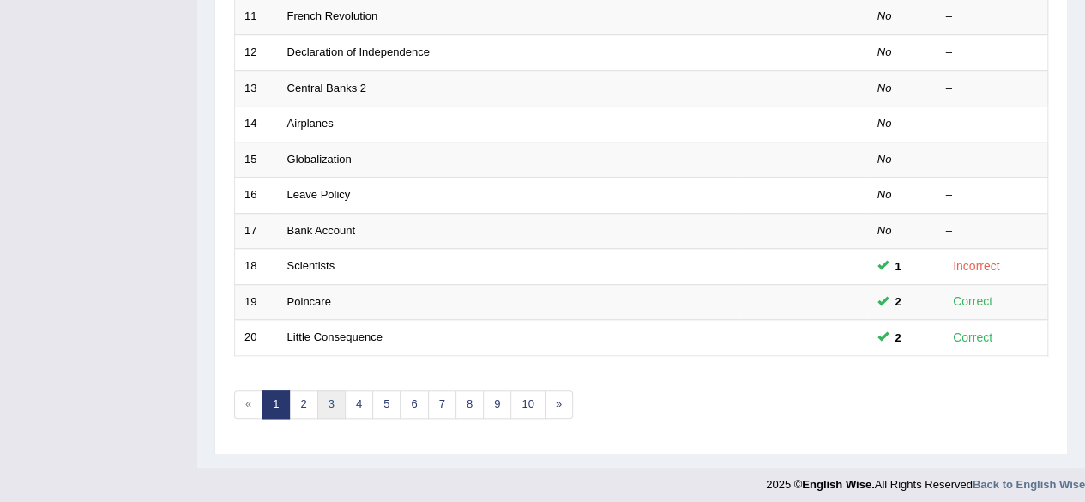
click at [329, 390] on link "3" at bounding box center [331, 404] width 28 height 28
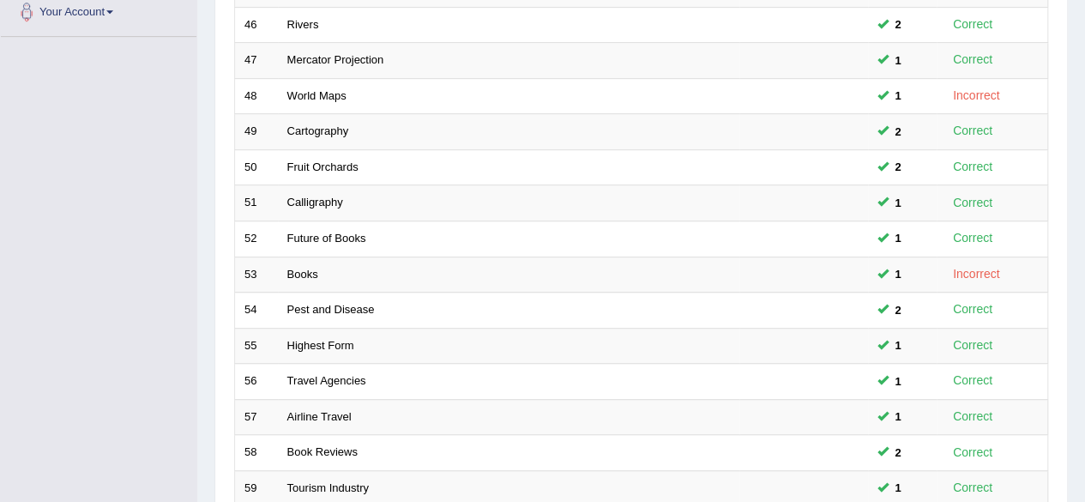
scroll to position [625, 0]
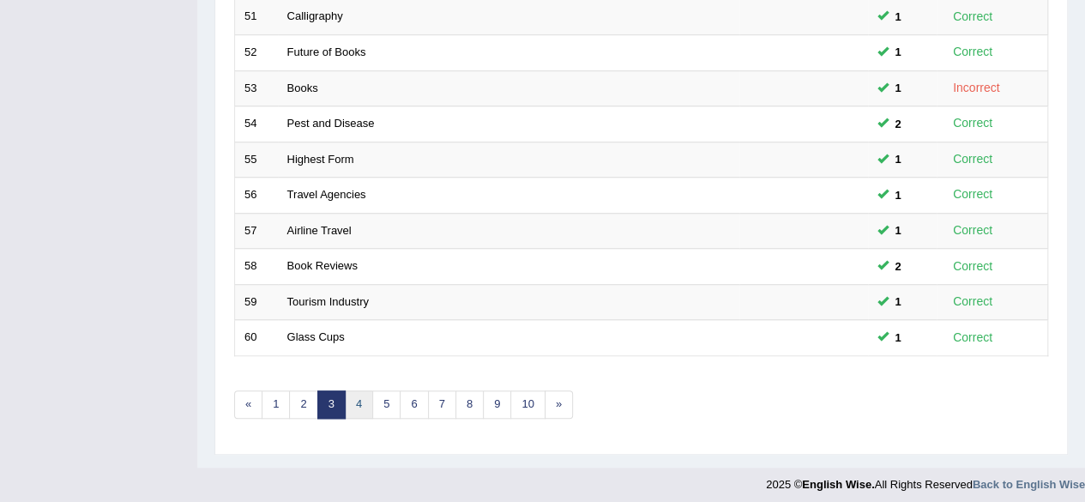
click at [360, 398] on link "4" at bounding box center [359, 404] width 28 height 28
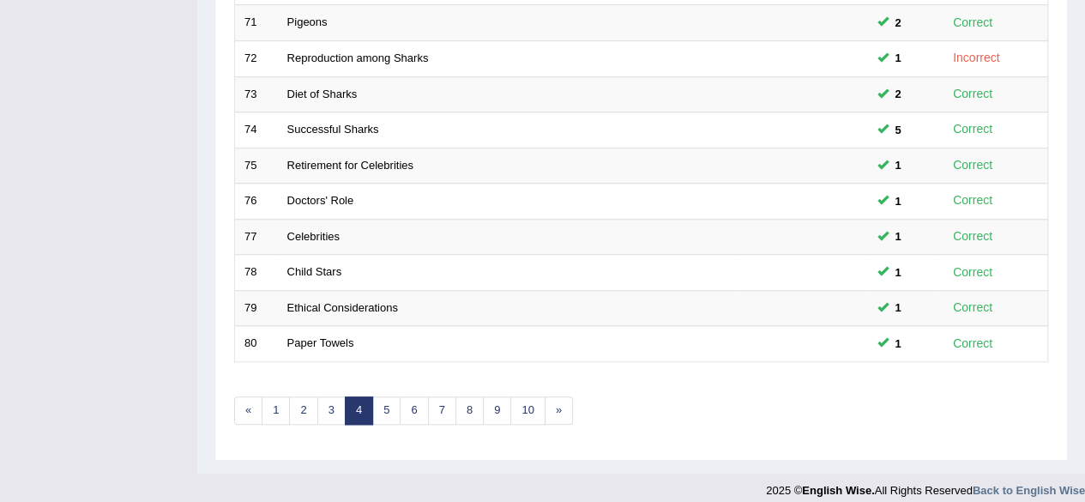
scroll to position [593, 0]
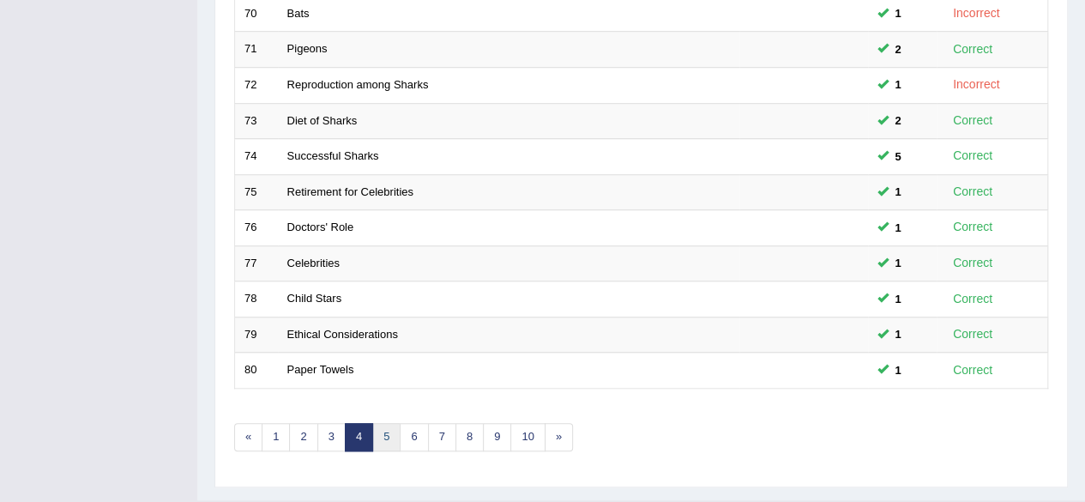
click at [376, 423] on link "5" at bounding box center [386, 437] width 28 height 28
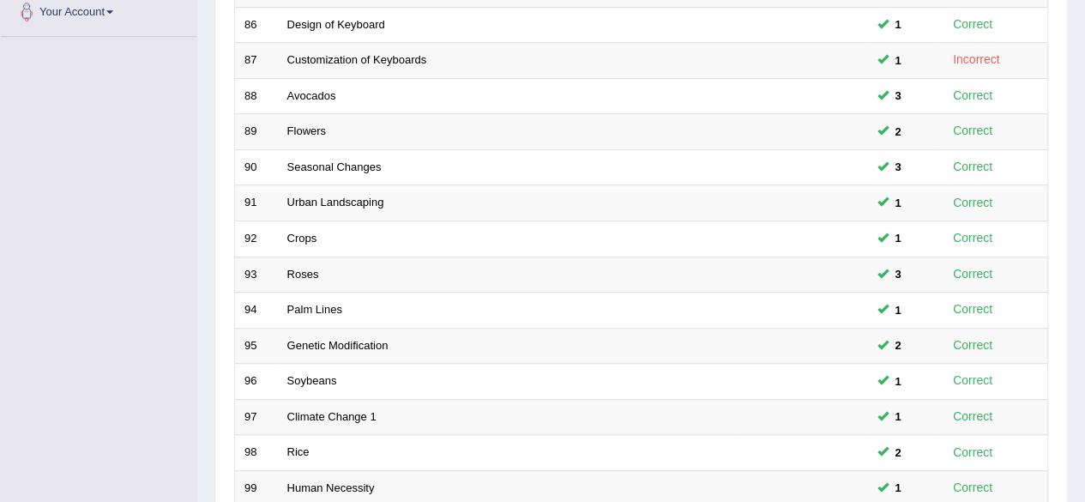
scroll to position [625, 0]
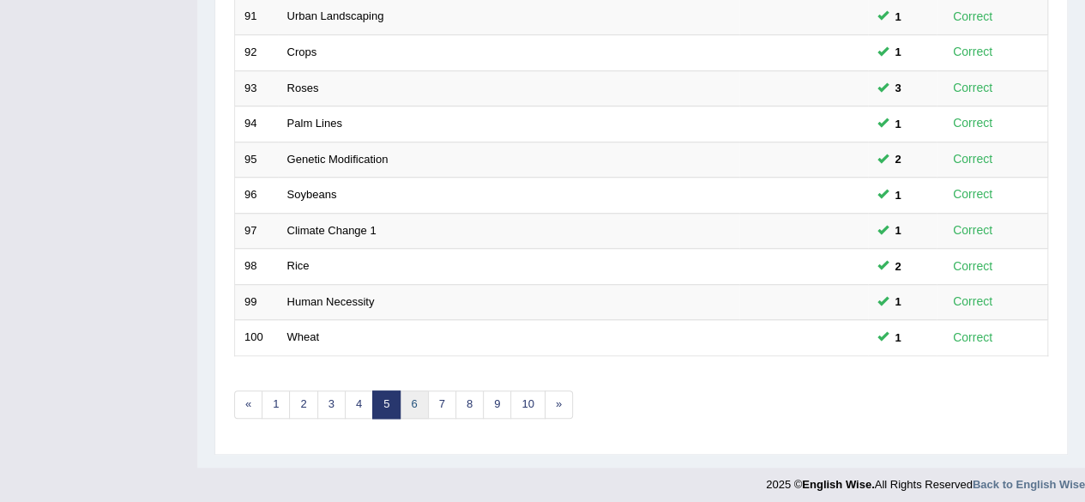
click at [405, 397] on link "6" at bounding box center [414, 404] width 28 height 28
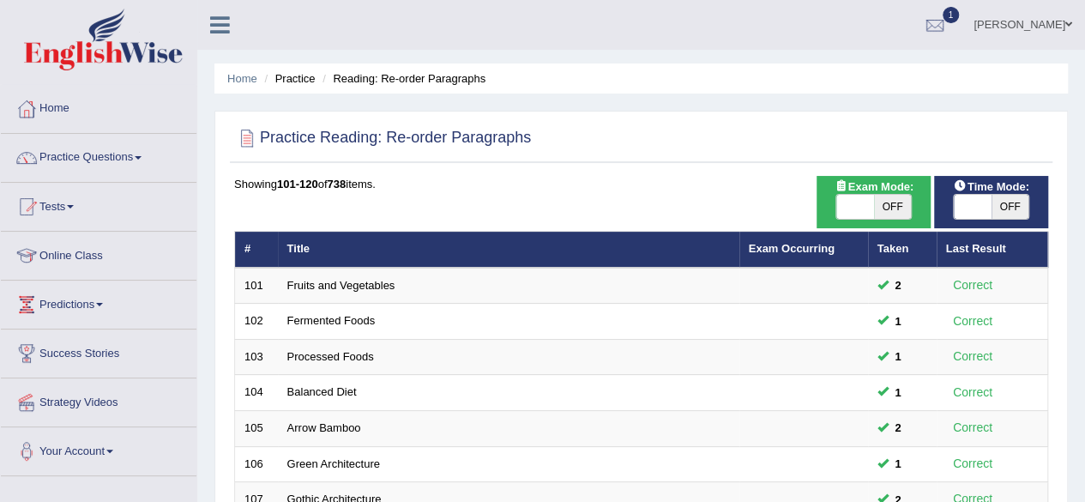
scroll to position [439, 0]
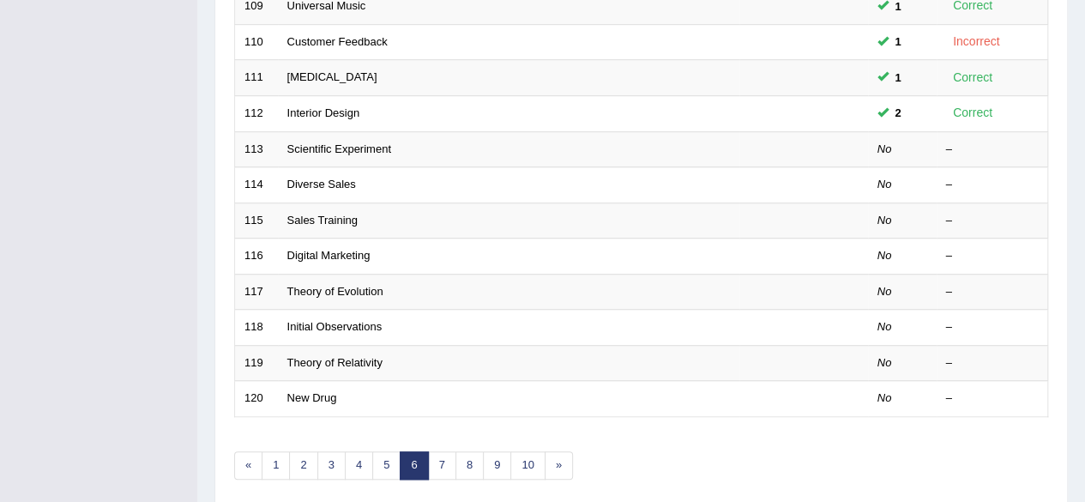
scroll to position [558, 0]
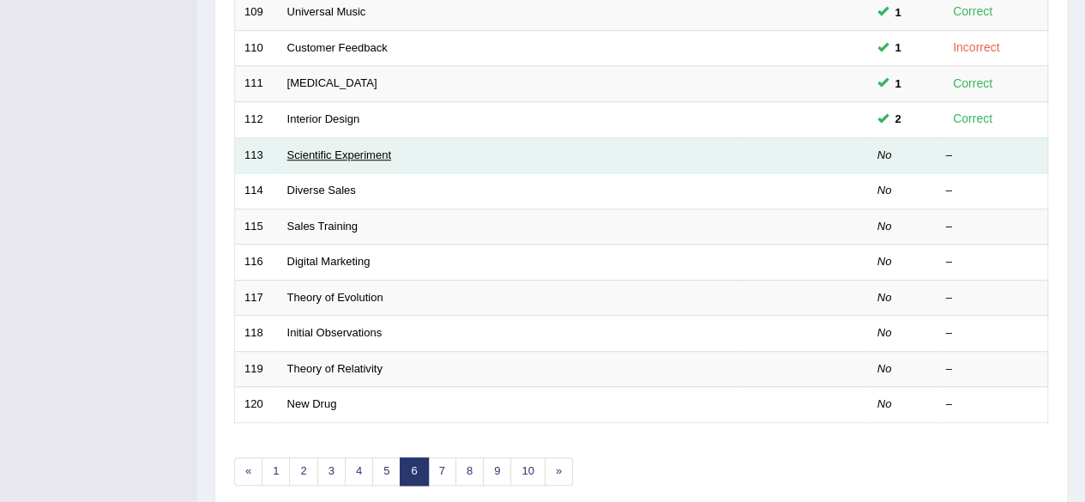
click at [299, 154] on link "Scientific Experiment" at bounding box center [339, 154] width 104 height 13
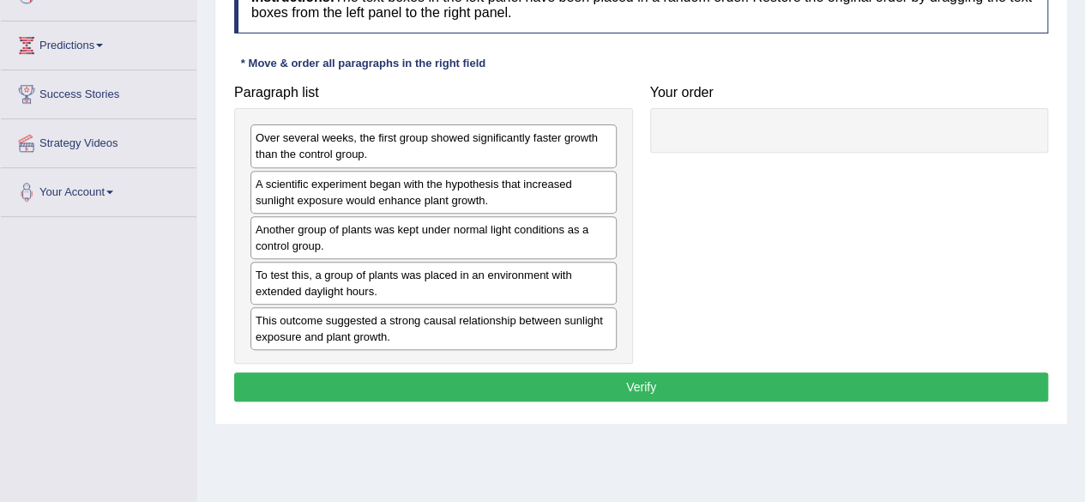
scroll to position [257, 0]
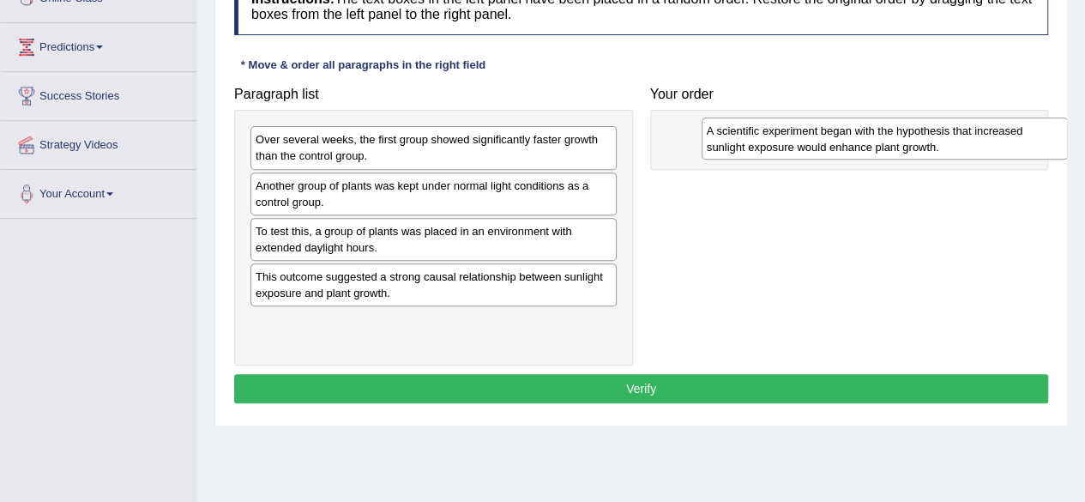
drag, startPoint x: 331, startPoint y: 195, endPoint x: 781, endPoint y: 142, distance: 453.5
click at [781, 142] on div "A scientific experiment began with the hypothesis that increased sunlight expos…" at bounding box center [885, 139] width 366 height 43
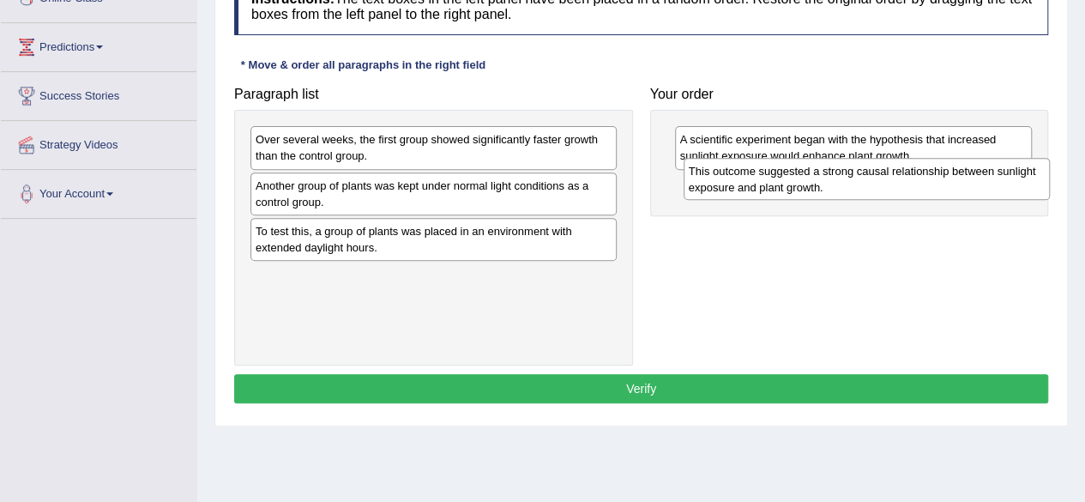
drag, startPoint x: 346, startPoint y: 291, endPoint x: 778, endPoint y: 192, distance: 443.4
click at [778, 192] on div "This outcome suggested a strong causal relationship between sunlight exposure a…" at bounding box center [867, 179] width 366 height 43
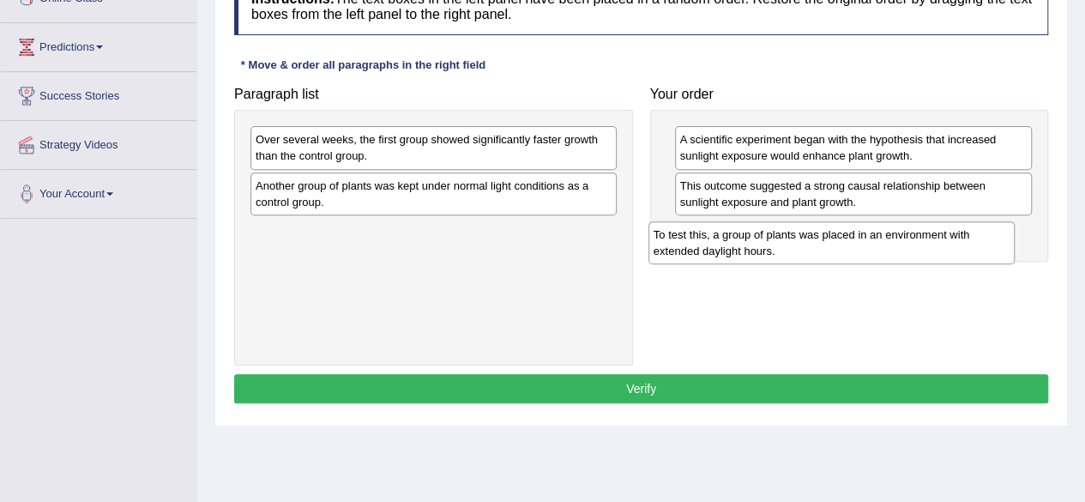
drag, startPoint x: 389, startPoint y: 237, endPoint x: 787, endPoint y: 242, distance: 397.2
click at [787, 242] on div "To test this, a group of plants was placed in an environment with extended dayl…" at bounding box center [831, 242] width 366 height 43
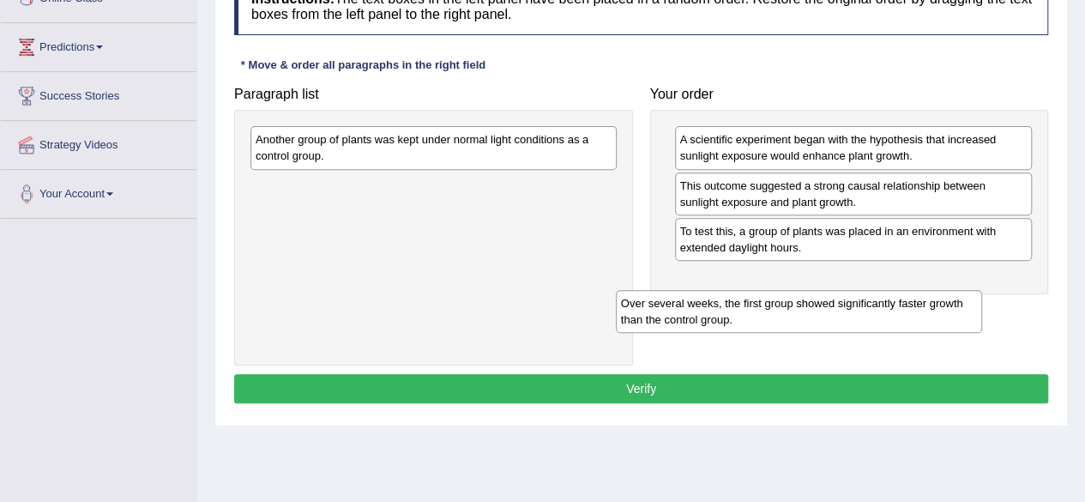
drag, startPoint x: 446, startPoint y: 159, endPoint x: 811, endPoint y: 322, distance: 400.1
click at [811, 322] on div "Over several weeks, the first group showed significantly faster growth than the…" at bounding box center [799, 311] width 366 height 43
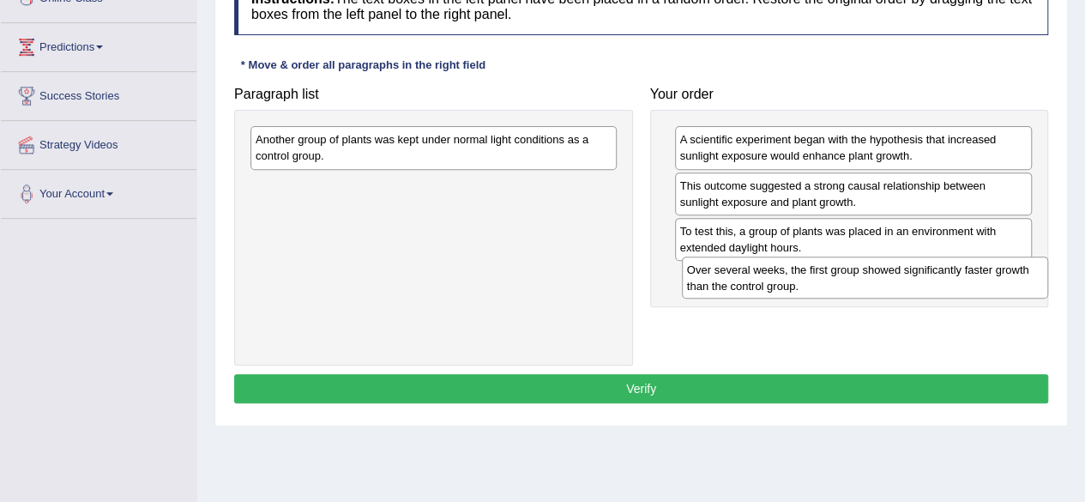
drag, startPoint x: 523, startPoint y: 184, endPoint x: 985, endPoint y: 267, distance: 468.9
click at [985, 267] on div "Over several weeks, the first group showed significantly faster growth than the…" at bounding box center [865, 277] width 366 height 43
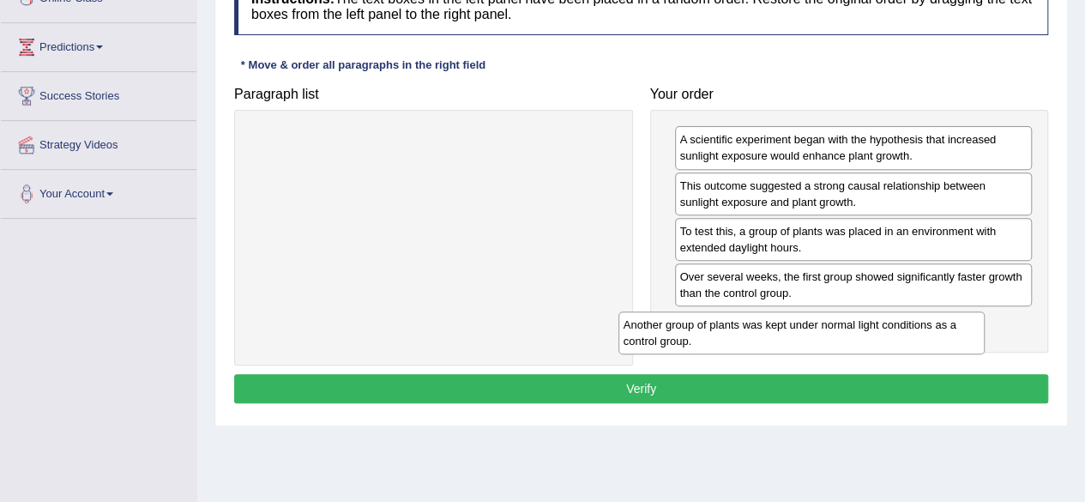
drag, startPoint x: 575, startPoint y: 135, endPoint x: 944, endPoint y: 318, distance: 412.0
click at [944, 318] on div "Another group of plants was kept under normal light conditions as a control gro…" at bounding box center [801, 332] width 366 height 43
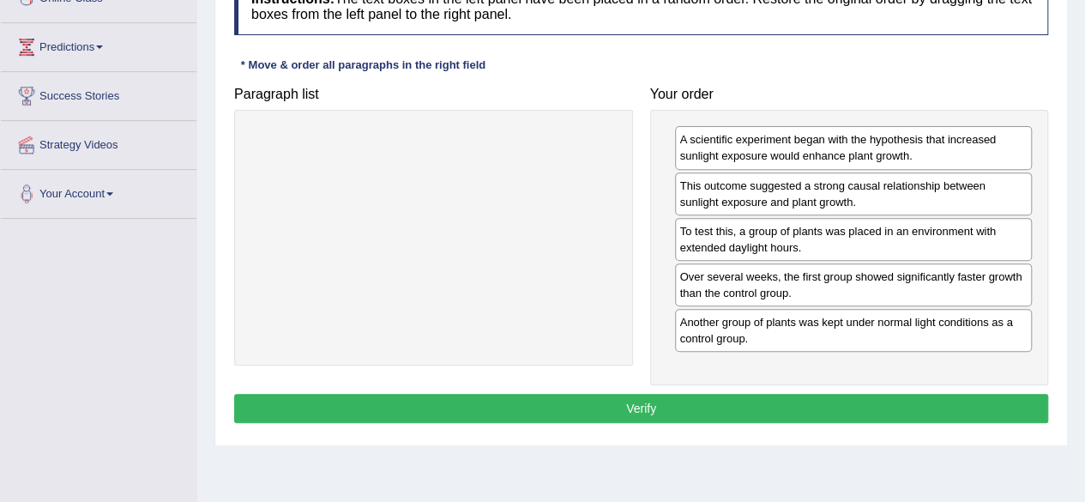
click at [694, 401] on button "Verify" at bounding box center [641, 408] width 814 height 29
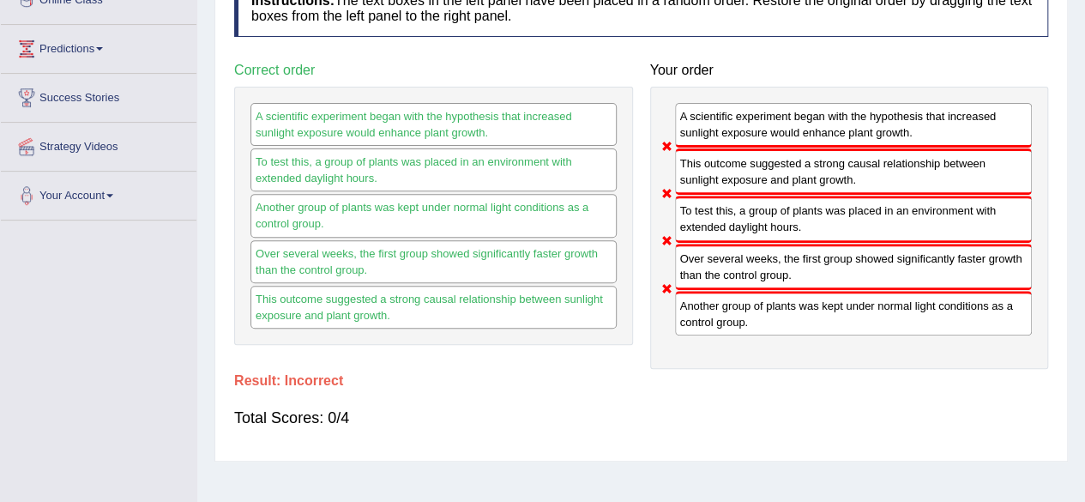
scroll to position [0, 0]
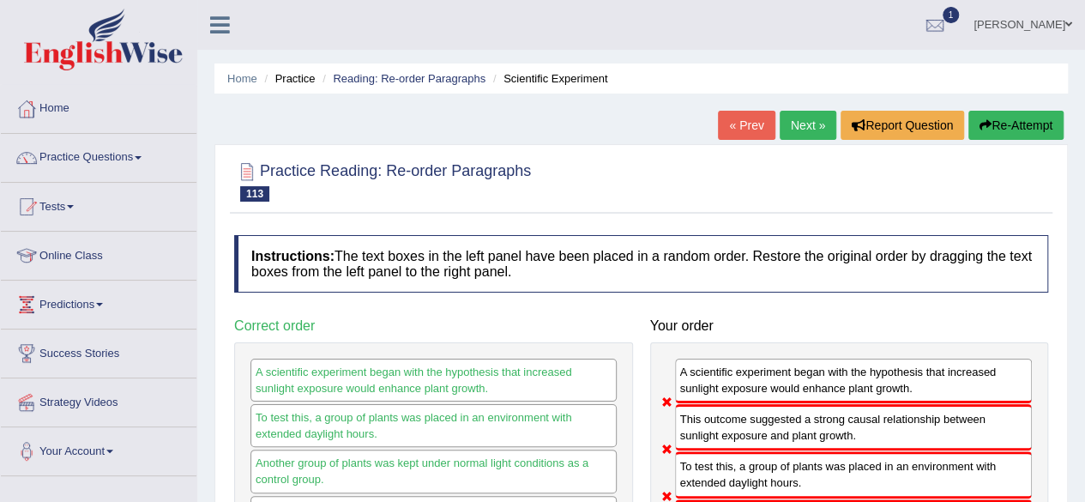
click at [806, 127] on link "Next »" at bounding box center [808, 125] width 57 height 29
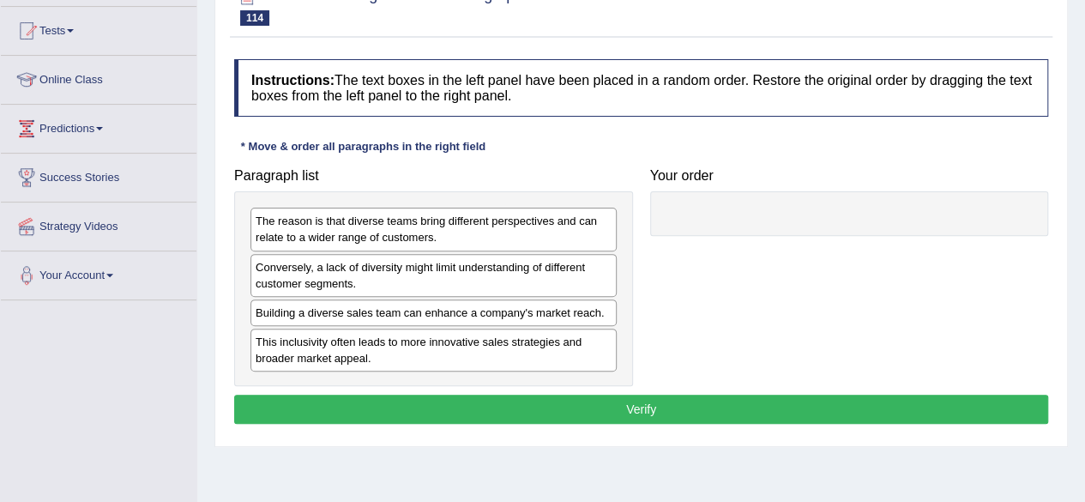
scroll to position [175, 0]
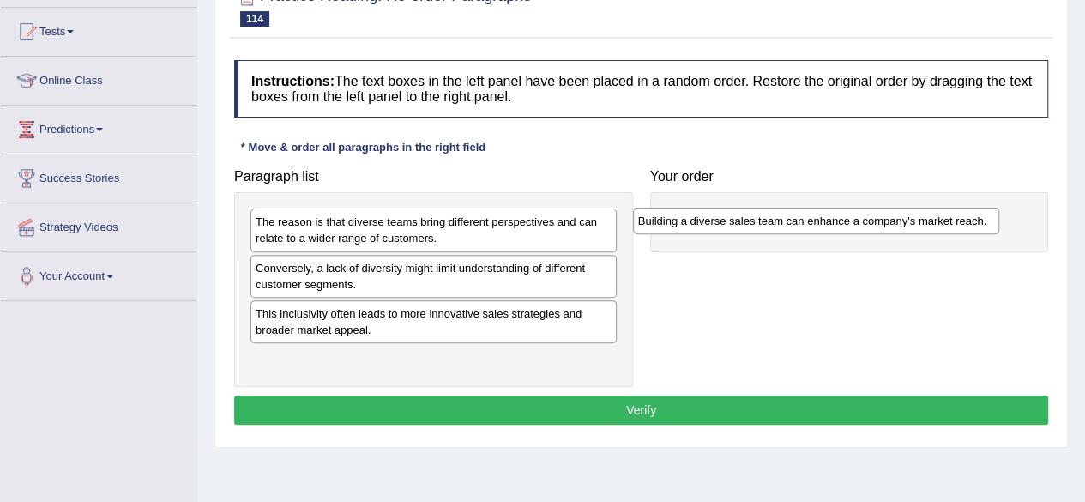
drag, startPoint x: 359, startPoint y: 313, endPoint x: 737, endPoint y: 223, distance: 388.9
click at [737, 223] on div "Building a diverse sales team can enhance a company's market reach." at bounding box center [816, 221] width 366 height 26
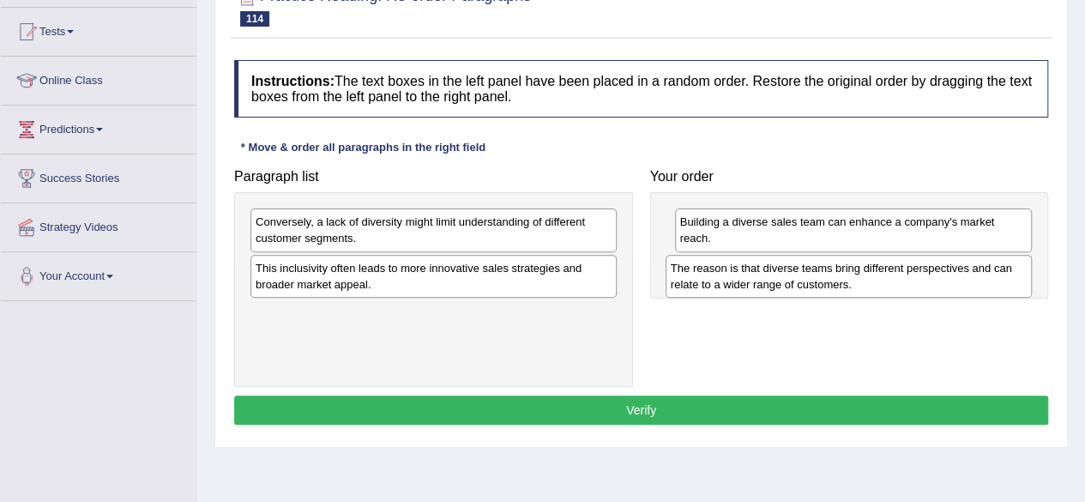
drag, startPoint x: 398, startPoint y: 229, endPoint x: 827, endPoint y: 274, distance: 431.2
click at [827, 274] on div "The reason is that diverse teams bring different perspectives and can relate to…" at bounding box center [849, 276] width 366 height 43
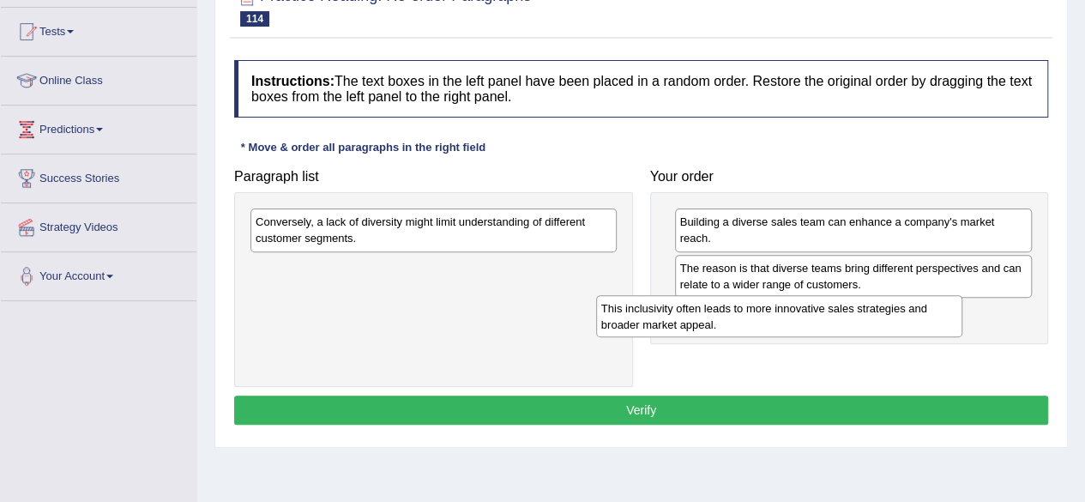
drag, startPoint x: 373, startPoint y: 271, endPoint x: 719, endPoint y: 313, distance: 348.2
click at [719, 313] on div "This inclusivity often leads to more innovative sales strategies and broader ma…" at bounding box center [779, 316] width 366 height 43
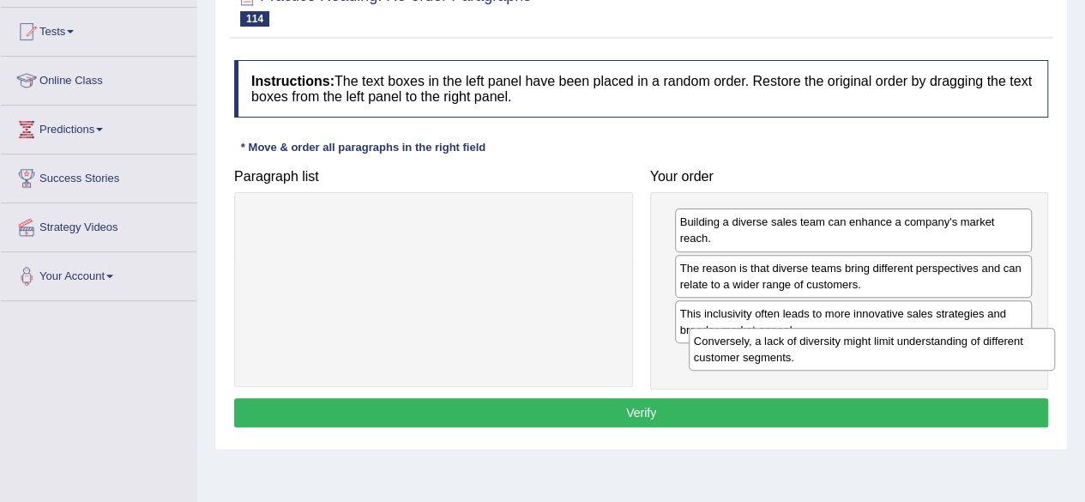
drag, startPoint x: 533, startPoint y: 228, endPoint x: 974, endPoint y: 346, distance: 456.3
click at [974, 346] on div "Conversely, a lack of diversity might limit understanding of different customer…" at bounding box center [872, 349] width 366 height 43
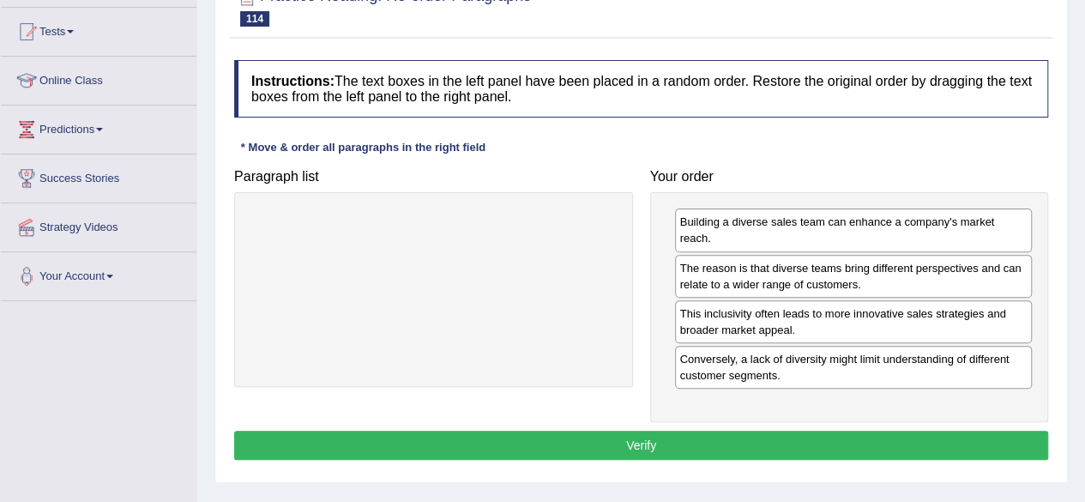
click at [695, 431] on button "Verify" at bounding box center [641, 445] width 814 height 29
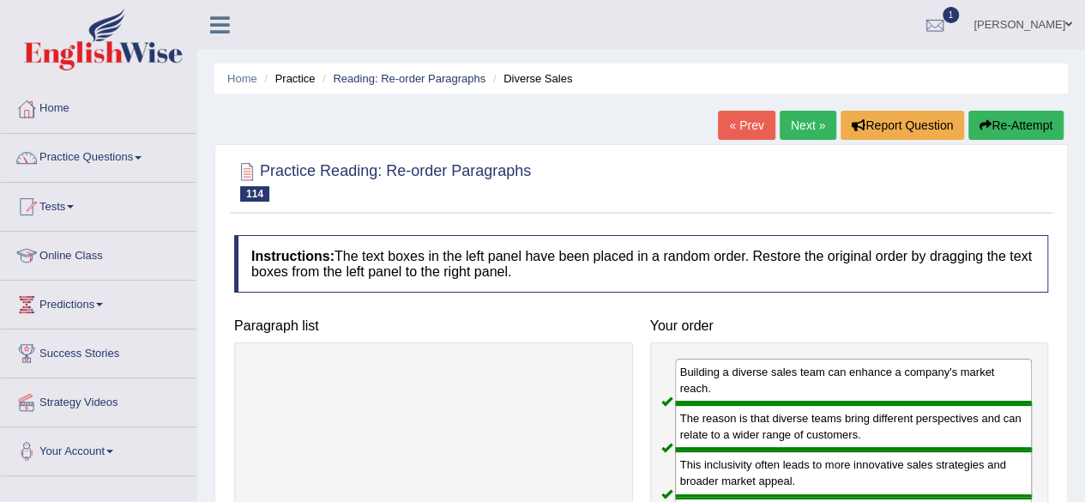
scroll to position [1, 0]
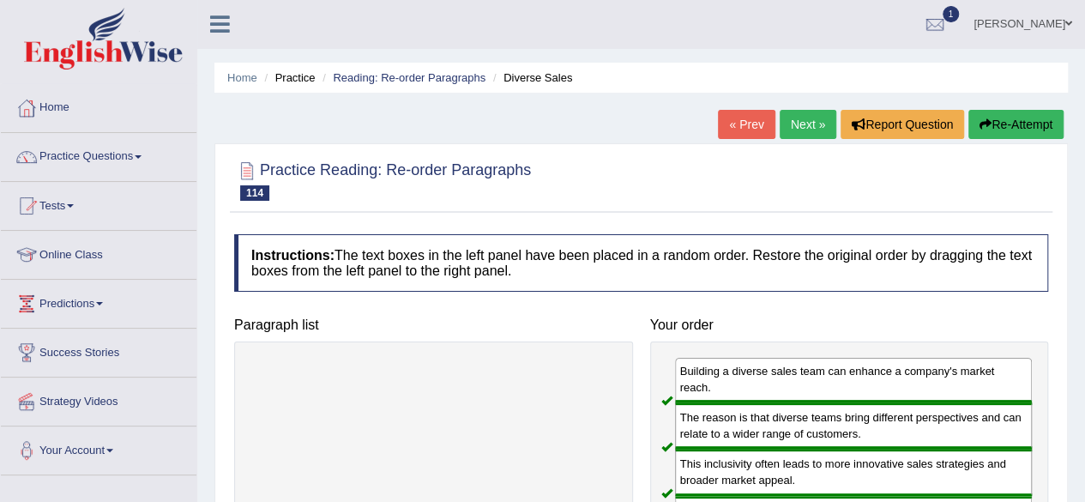
click at [791, 128] on link "Next »" at bounding box center [808, 124] width 57 height 29
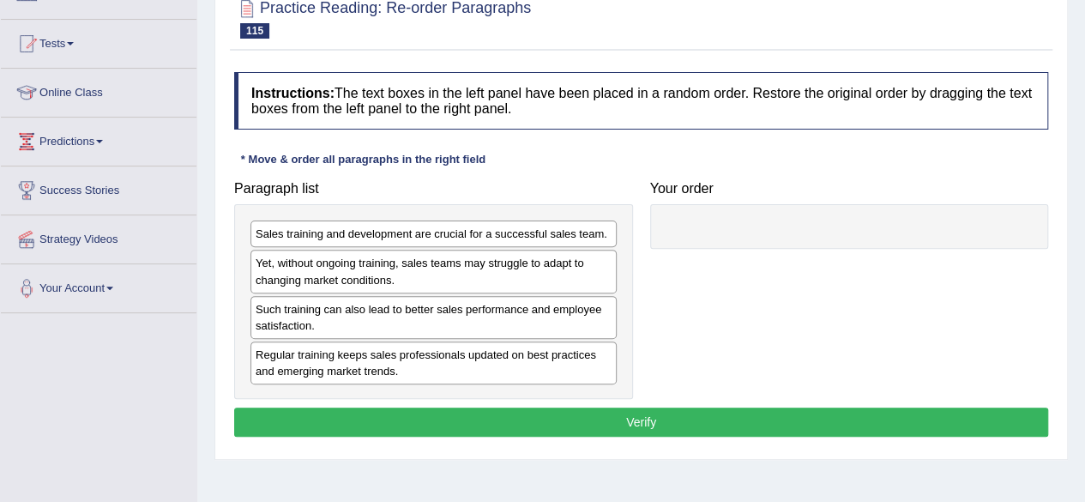
scroll to position [161, 0]
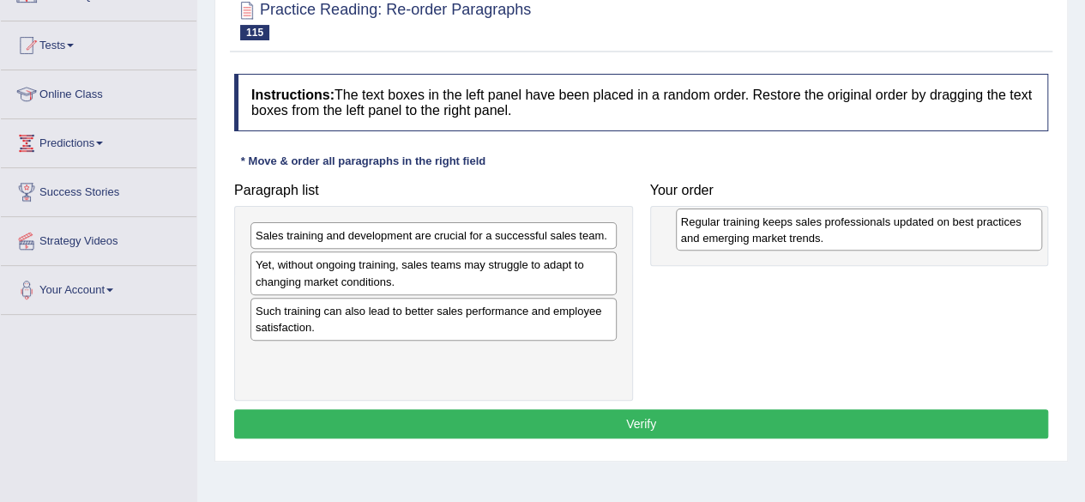
drag, startPoint x: 384, startPoint y: 365, endPoint x: 825, endPoint y: 232, distance: 460.3
click at [825, 232] on div "Regular training keeps sales professionals updated on best practices and emergi…" at bounding box center [859, 229] width 366 height 43
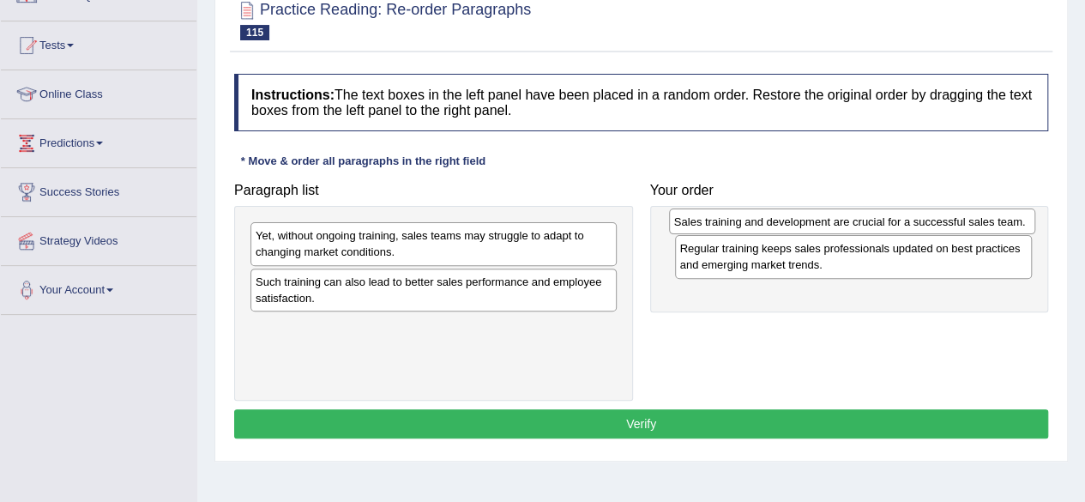
drag, startPoint x: 539, startPoint y: 238, endPoint x: 957, endPoint y: 224, distance: 418.8
click at [957, 224] on div "Sales training and development are crucial for a successful sales team." at bounding box center [852, 221] width 366 height 26
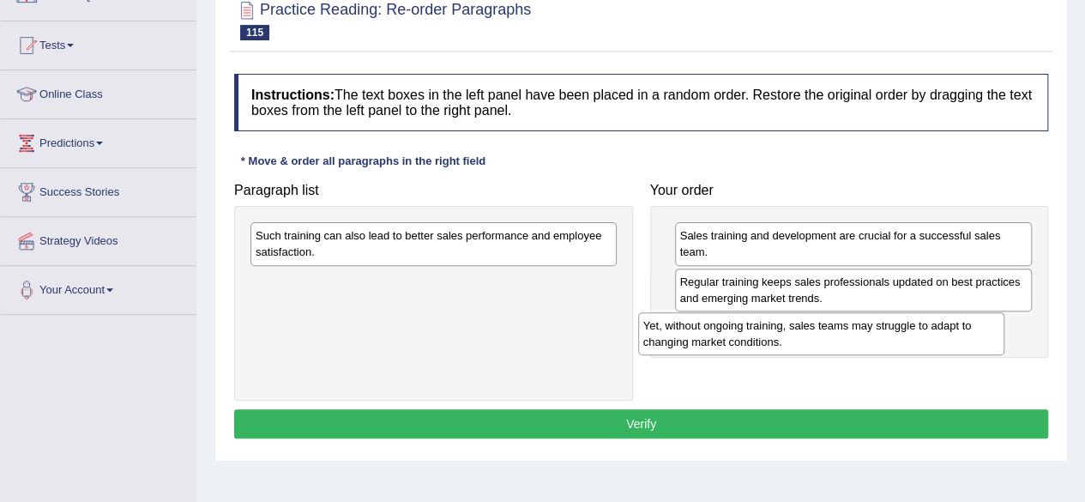
drag, startPoint x: 357, startPoint y: 246, endPoint x: 743, endPoint y: 336, distance: 396.4
click at [743, 336] on div "Yet, without ongoing training, sales teams may struggle to adapt to changing ma…" at bounding box center [821, 333] width 366 height 43
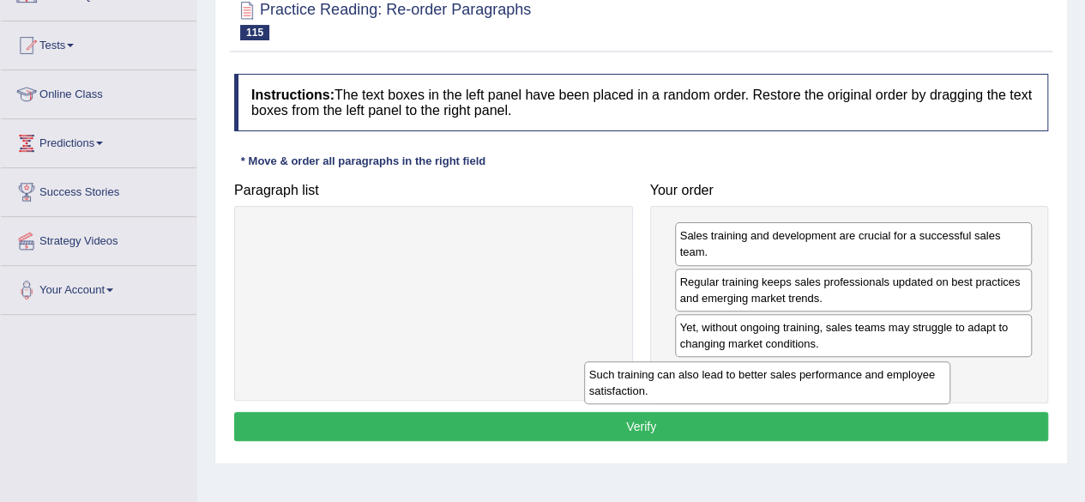
drag, startPoint x: 399, startPoint y: 252, endPoint x: 793, endPoint y: 397, distance: 420.4
click at [793, 397] on div "Such training can also lead to better sales performance and employee satisfacti…" at bounding box center [767, 382] width 366 height 43
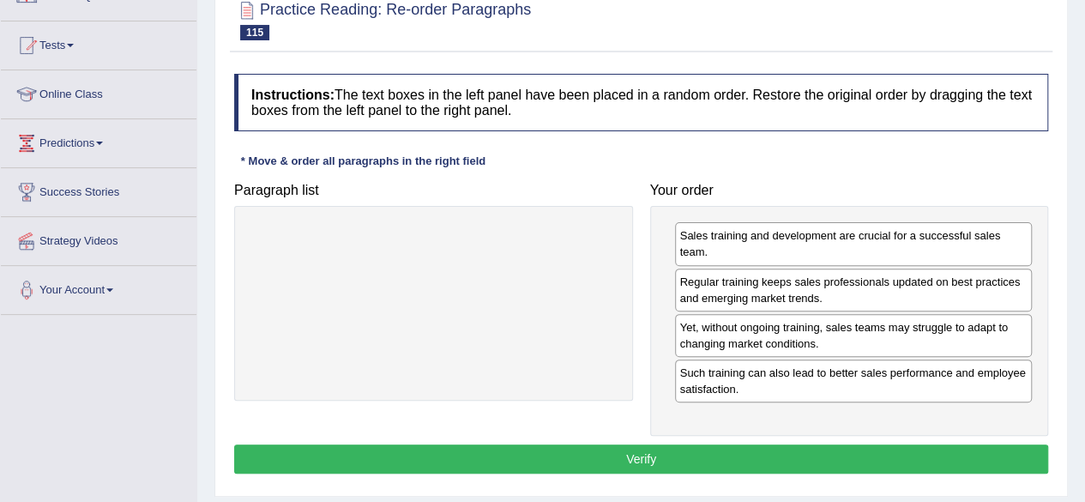
click at [644, 450] on button "Verify" at bounding box center [641, 458] width 814 height 29
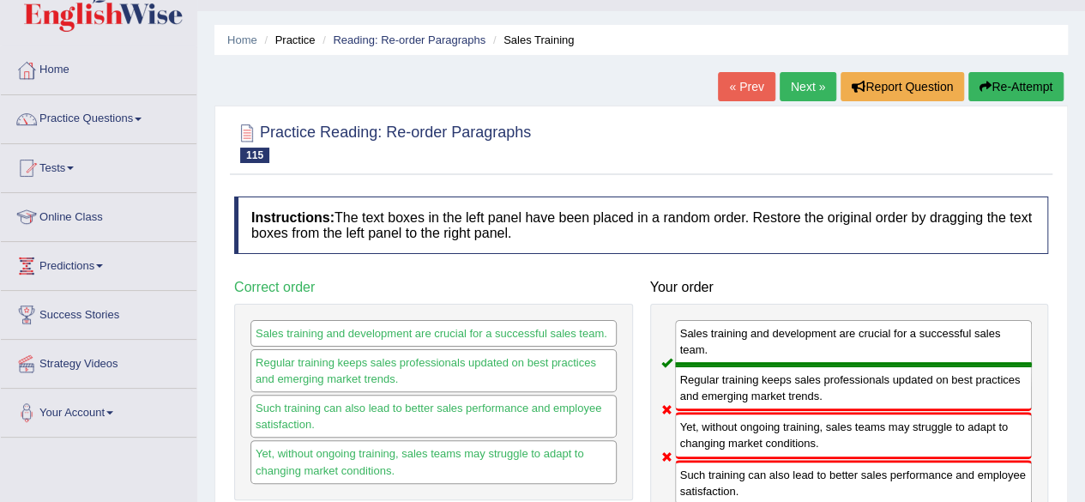
scroll to position [0, 0]
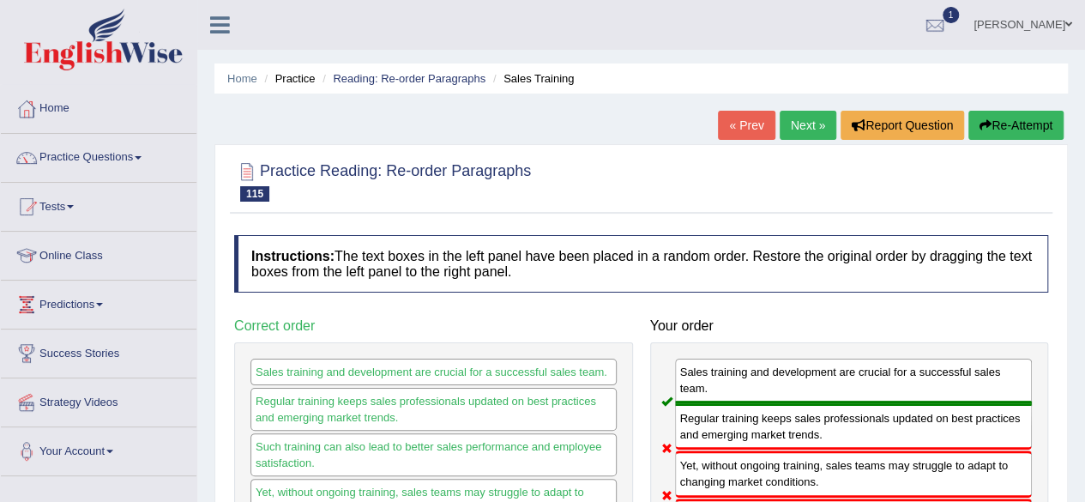
click at [805, 127] on link "Next »" at bounding box center [808, 125] width 57 height 29
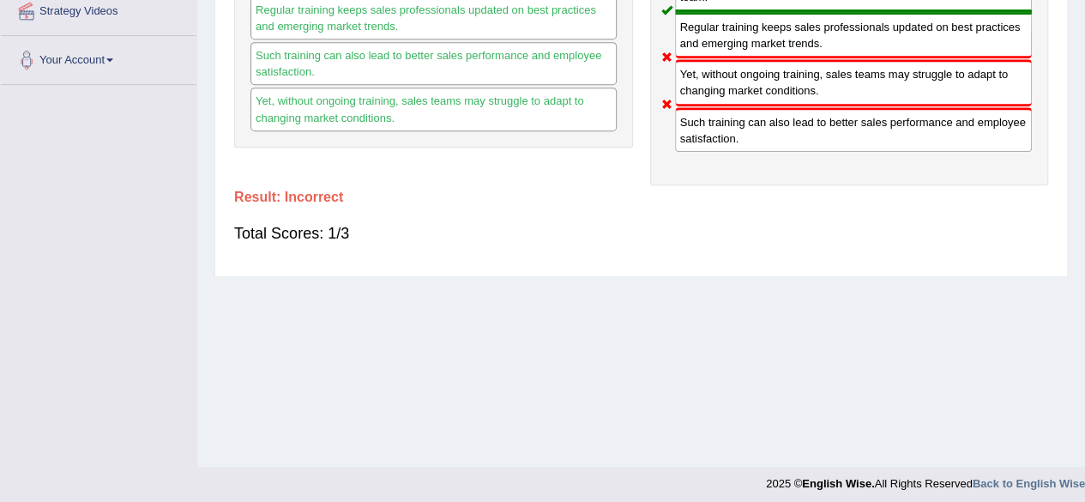
scroll to position [398, 0]
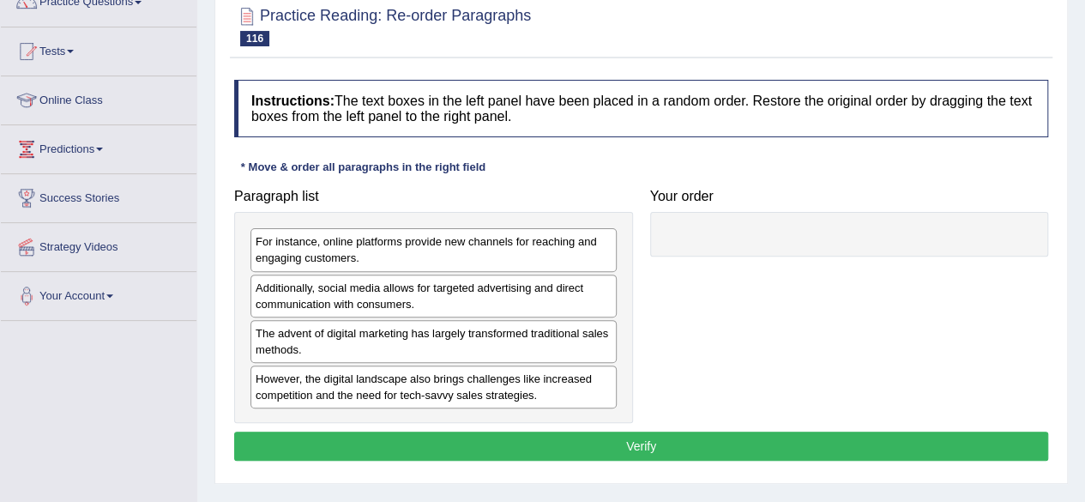
drag, startPoint x: 0, startPoint y: 0, endPoint x: 1097, endPoint y: 270, distance: 1129.9
click at [1085, 270] on html "Toggle navigation Home Practice Questions Speaking Practice Read Aloud Repeat S…" at bounding box center [542, 96] width 1085 height 502
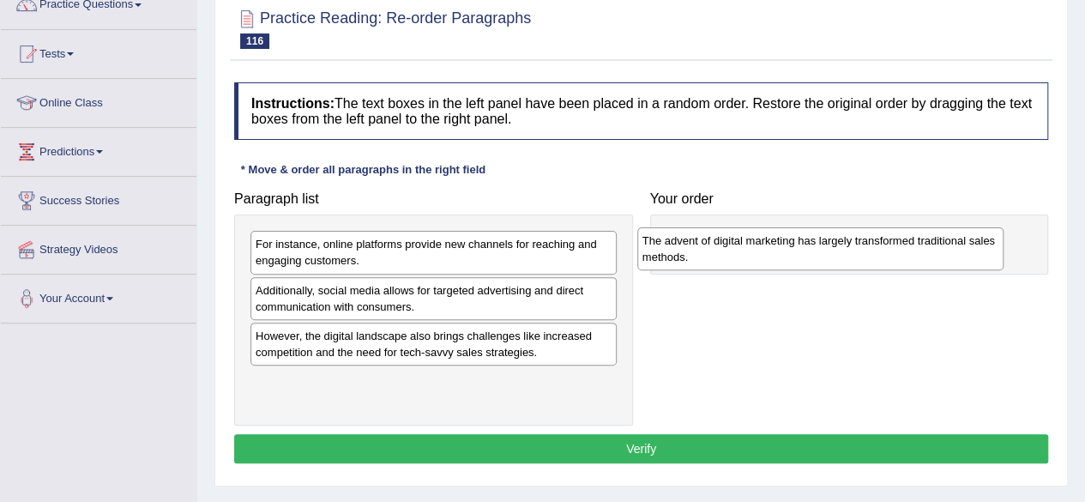
drag, startPoint x: 342, startPoint y: 348, endPoint x: 727, endPoint y: 255, distance: 396.3
click at [727, 255] on div "The advent of digital marketing has largely transformed traditional sales metho…" at bounding box center [820, 248] width 366 height 43
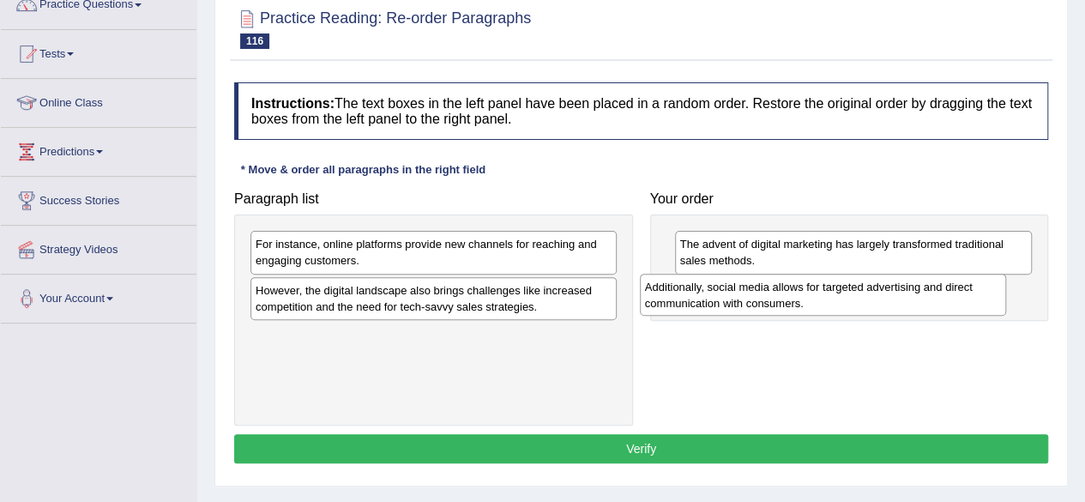
drag, startPoint x: 405, startPoint y: 296, endPoint x: 794, endPoint y: 294, distance: 389.4
click at [794, 294] on div "Additionally, social media allows for targeted advertising and direct communica…" at bounding box center [823, 295] width 366 height 43
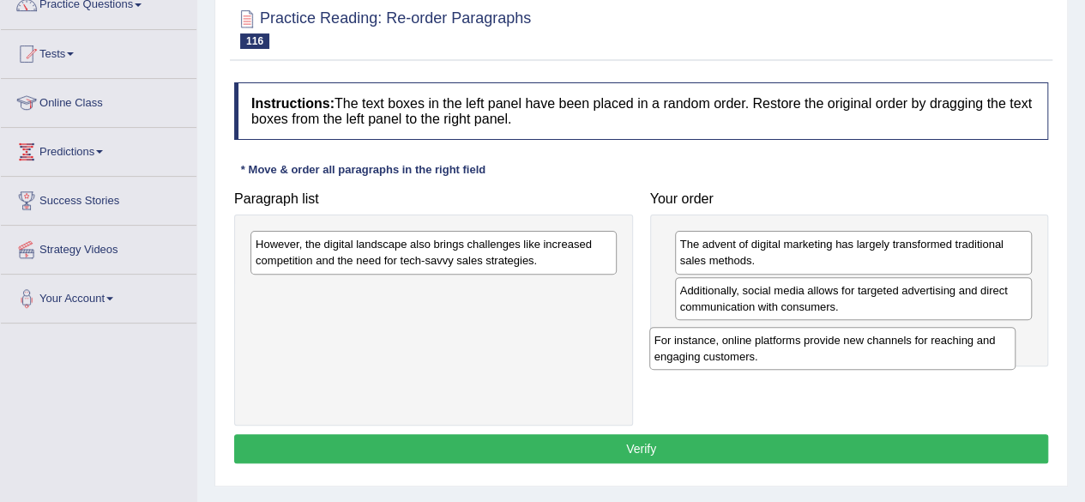
drag, startPoint x: 446, startPoint y: 256, endPoint x: 846, endPoint y: 353, distance: 411.1
click at [846, 353] on div "For instance, online platforms provide new channels for reaching and engaging c…" at bounding box center [832, 348] width 366 height 43
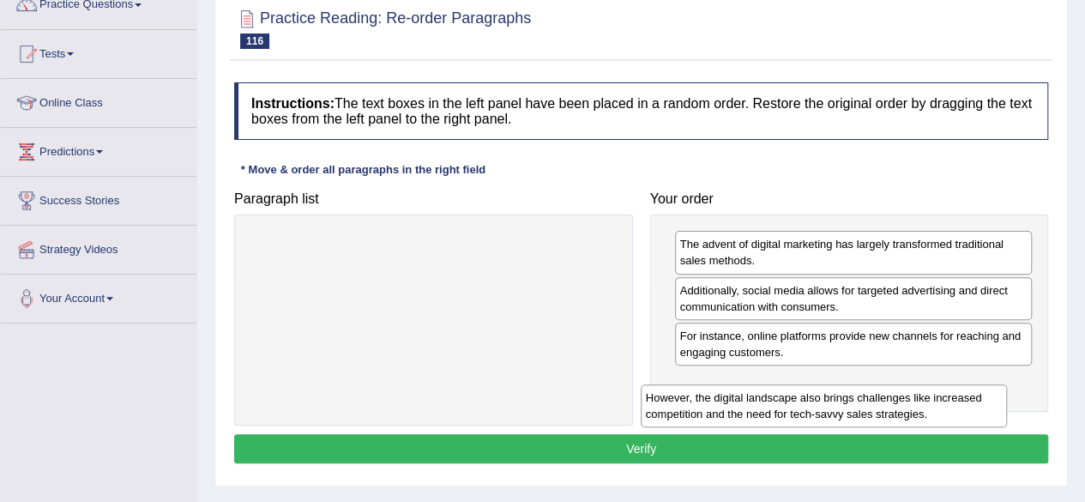
drag, startPoint x: 569, startPoint y: 256, endPoint x: 958, endPoint y: 408, distance: 418.0
click at [958, 408] on div "However, the digital landscape also brings challenges like increased competitio…" at bounding box center [824, 405] width 366 height 43
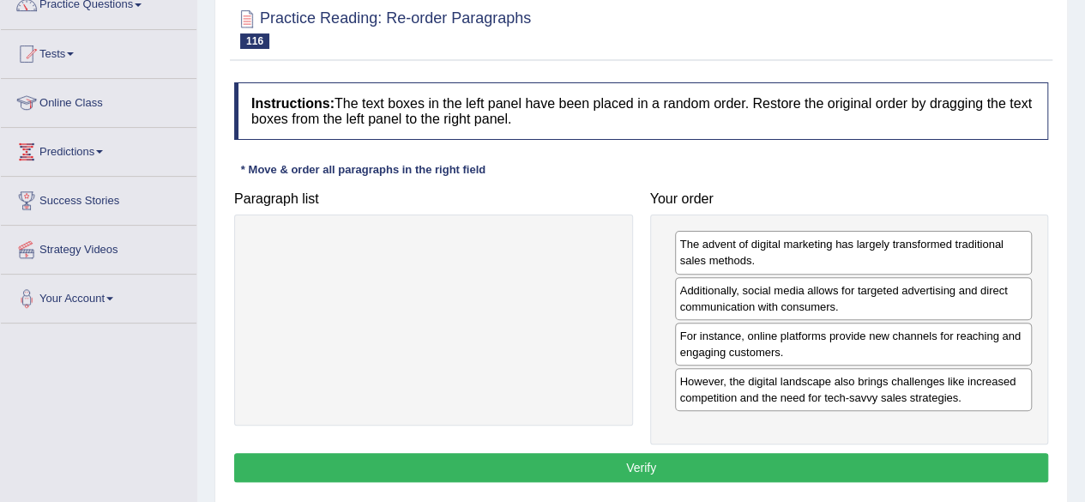
click at [673, 457] on button "Verify" at bounding box center [641, 467] width 814 height 29
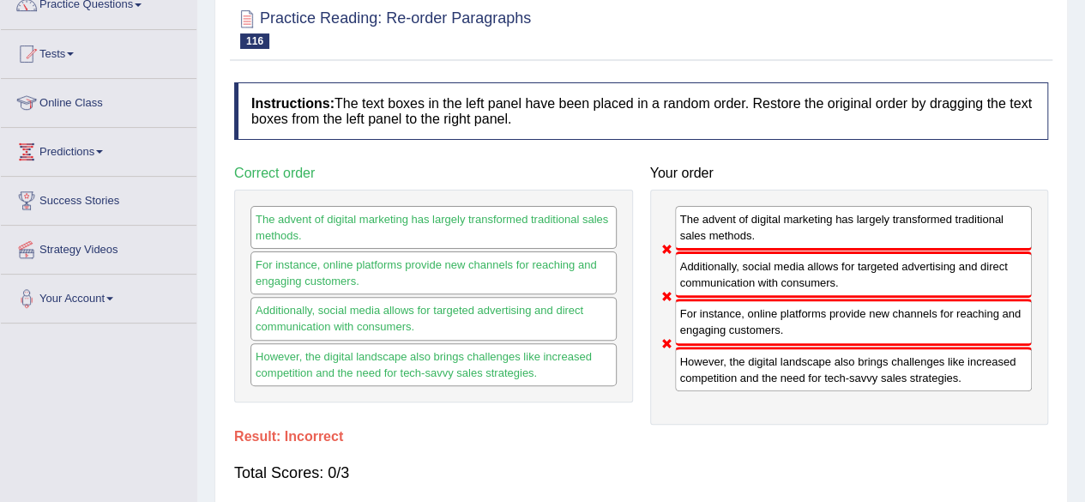
scroll to position [0, 0]
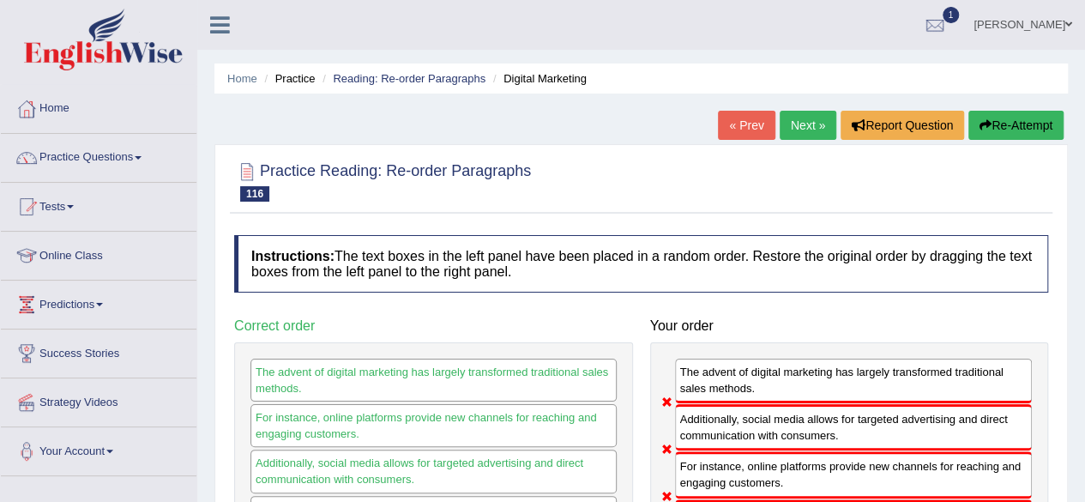
click at [1005, 118] on button "Re-Attempt" at bounding box center [1015, 125] width 95 height 29
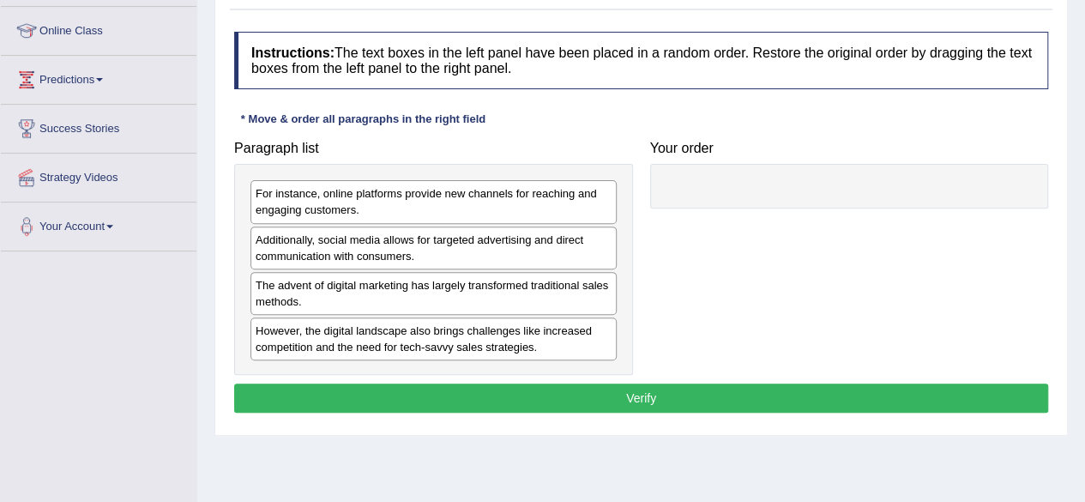
scroll to position [226, 0]
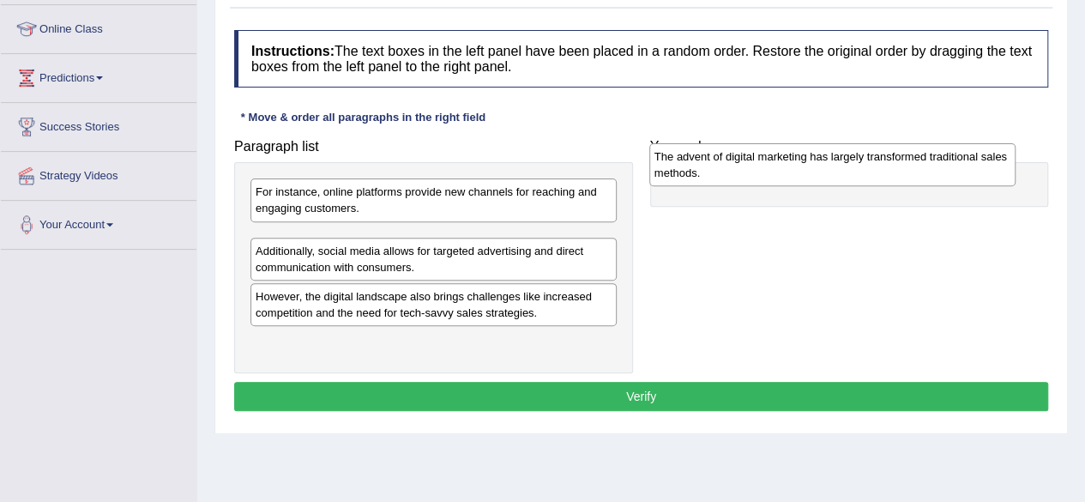
drag, startPoint x: 498, startPoint y: 287, endPoint x: 897, endPoint y: 162, distance: 418.1
click at [897, 162] on div "The advent of digital marketing has largely transformed traditional sales metho…" at bounding box center [832, 164] width 366 height 43
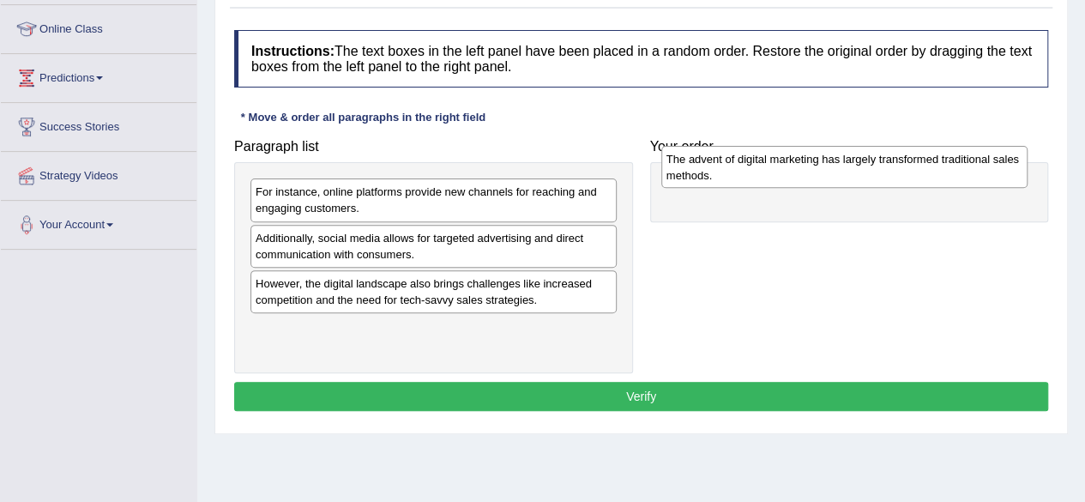
drag, startPoint x: 517, startPoint y: 238, endPoint x: 931, endPoint y: 160, distance: 420.8
click at [931, 160] on div "The advent of digital marketing has largely transformed traditional sales metho…" at bounding box center [844, 167] width 366 height 43
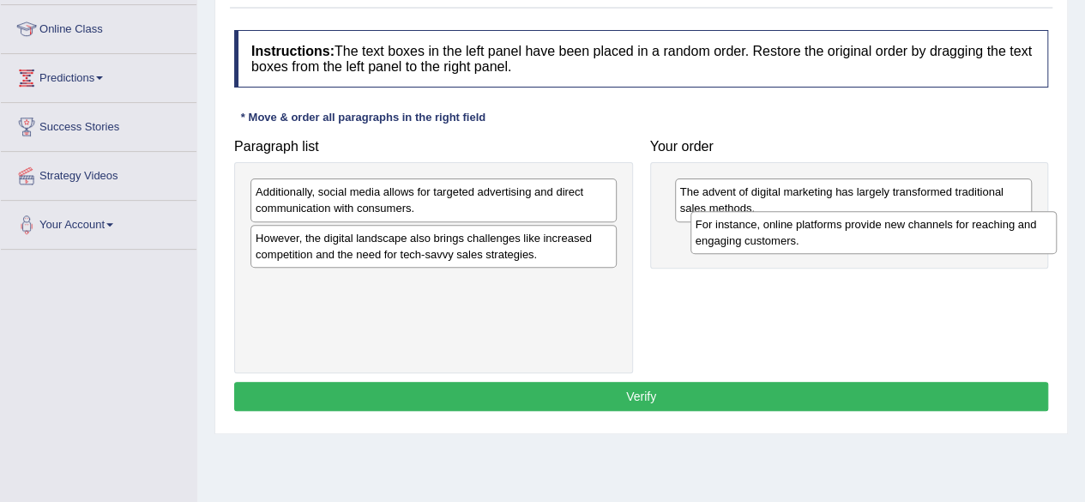
drag, startPoint x: 474, startPoint y: 196, endPoint x: 917, endPoint y: 226, distance: 443.7
click at [917, 226] on div "For instance, online platforms provide new channels for reaching and engaging c…" at bounding box center [874, 232] width 366 height 43
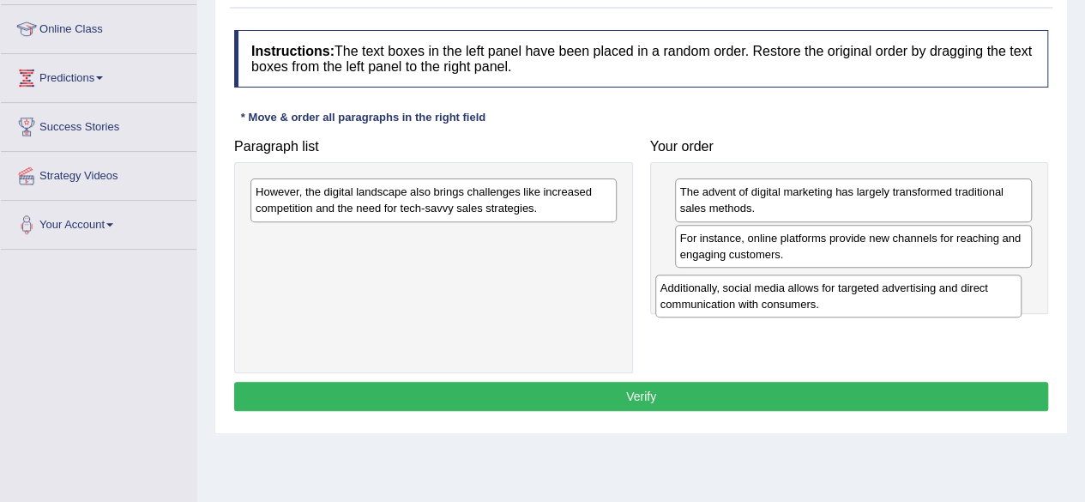
drag, startPoint x: 425, startPoint y: 191, endPoint x: 829, endPoint y: 286, distance: 414.2
click at [829, 286] on div "Additionally, social media allows for targeted advertising and direct communica…" at bounding box center [838, 295] width 366 height 43
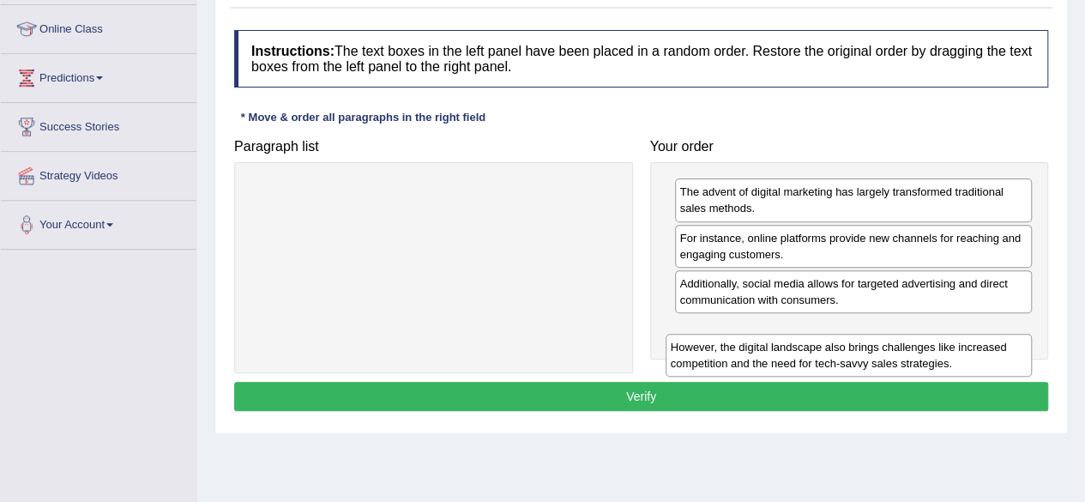
drag, startPoint x: 487, startPoint y: 202, endPoint x: 904, endPoint y: 346, distance: 440.8
click at [904, 346] on div "However, the digital landscape also brings challenges like increased competitio…" at bounding box center [849, 355] width 366 height 43
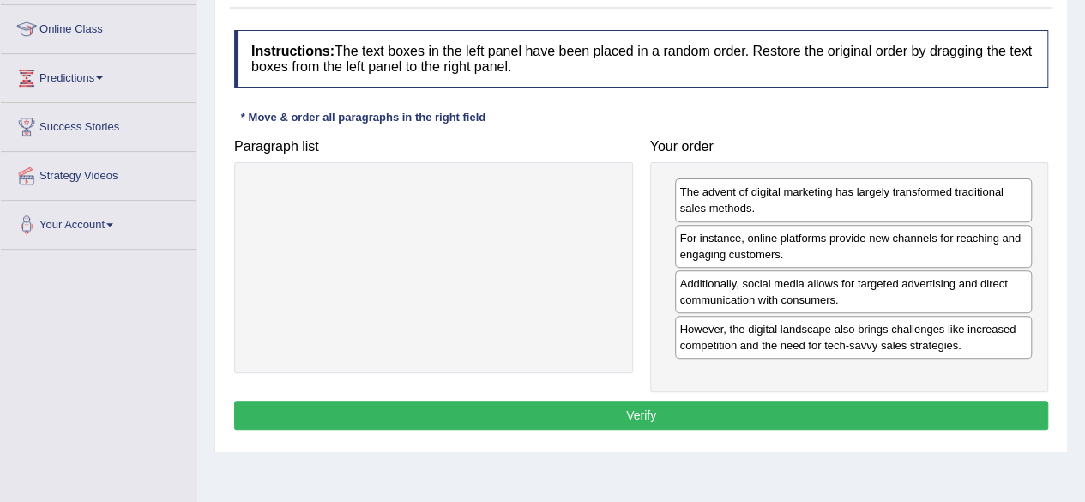
click at [703, 407] on button "Verify" at bounding box center [641, 415] width 814 height 29
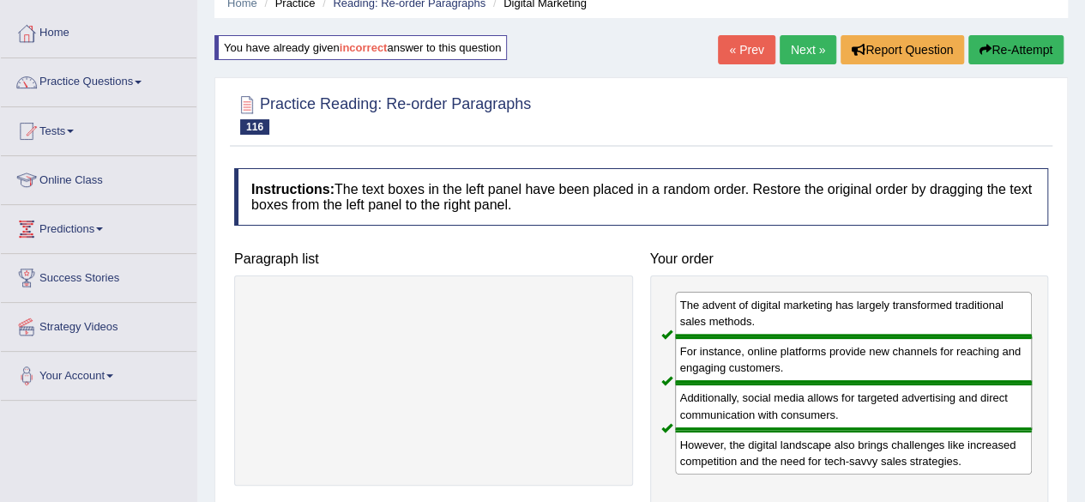
scroll to position [67, 0]
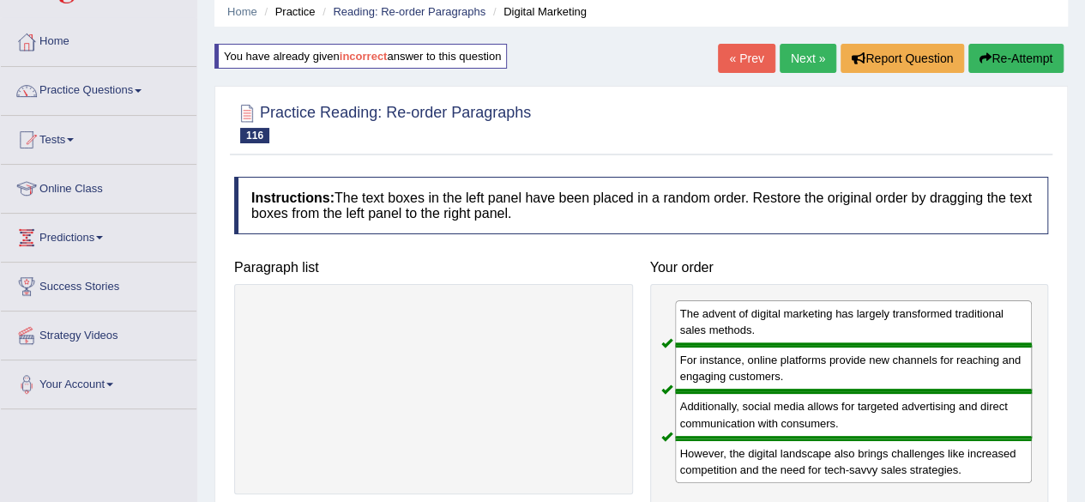
click at [787, 54] on link "Next »" at bounding box center [808, 58] width 57 height 29
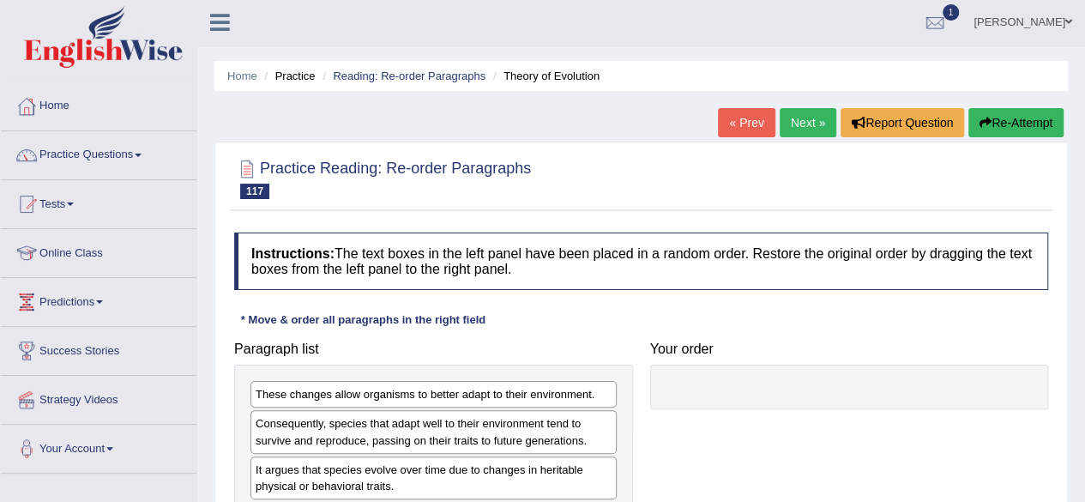
scroll to position [2, 0]
click at [43, 107] on link "Home" at bounding box center [99, 104] width 196 height 43
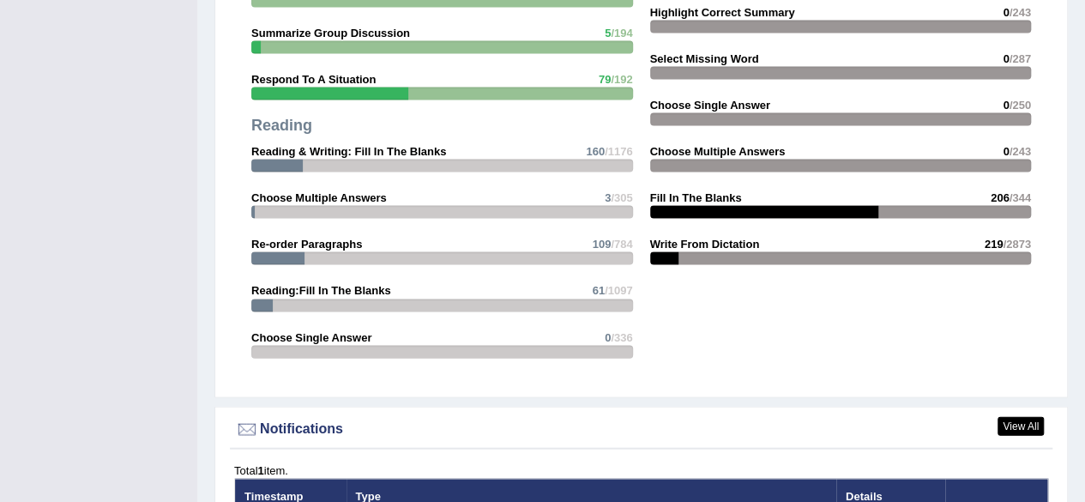
scroll to position [1690, 0]
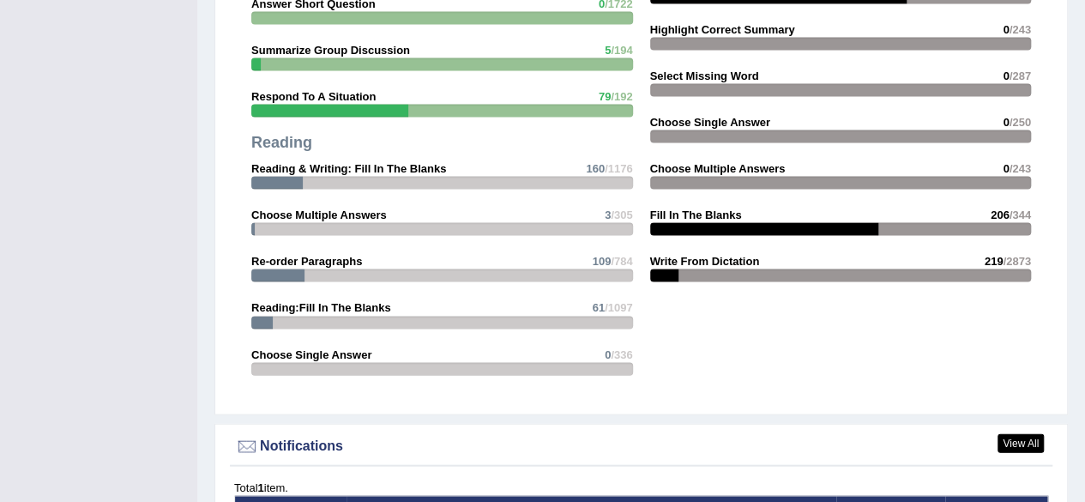
drag, startPoint x: 1088, startPoint y: 159, endPoint x: 1090, endPoint y: 317, distance: 157.9
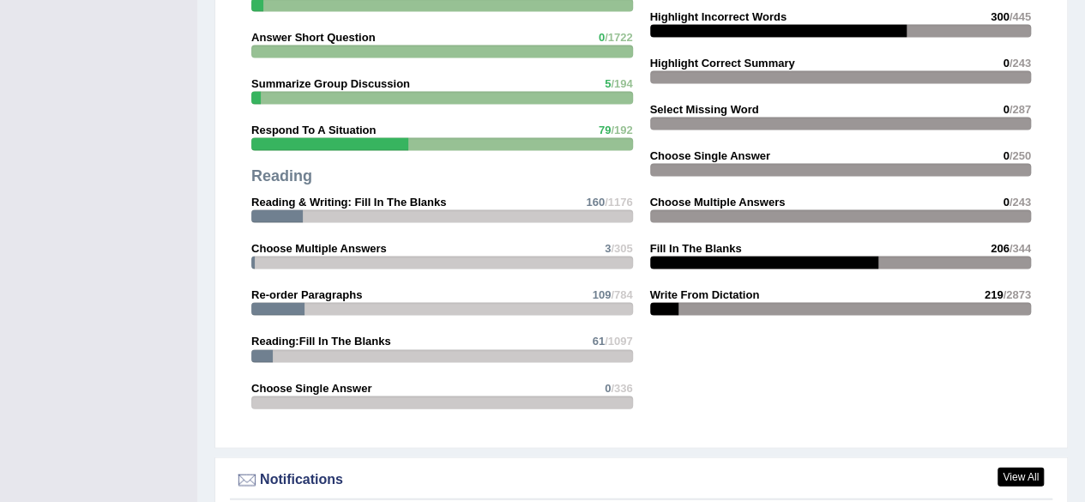
scroll to position [1629, 0]
